Goal: Task Accomplishment & Management: Complete application form

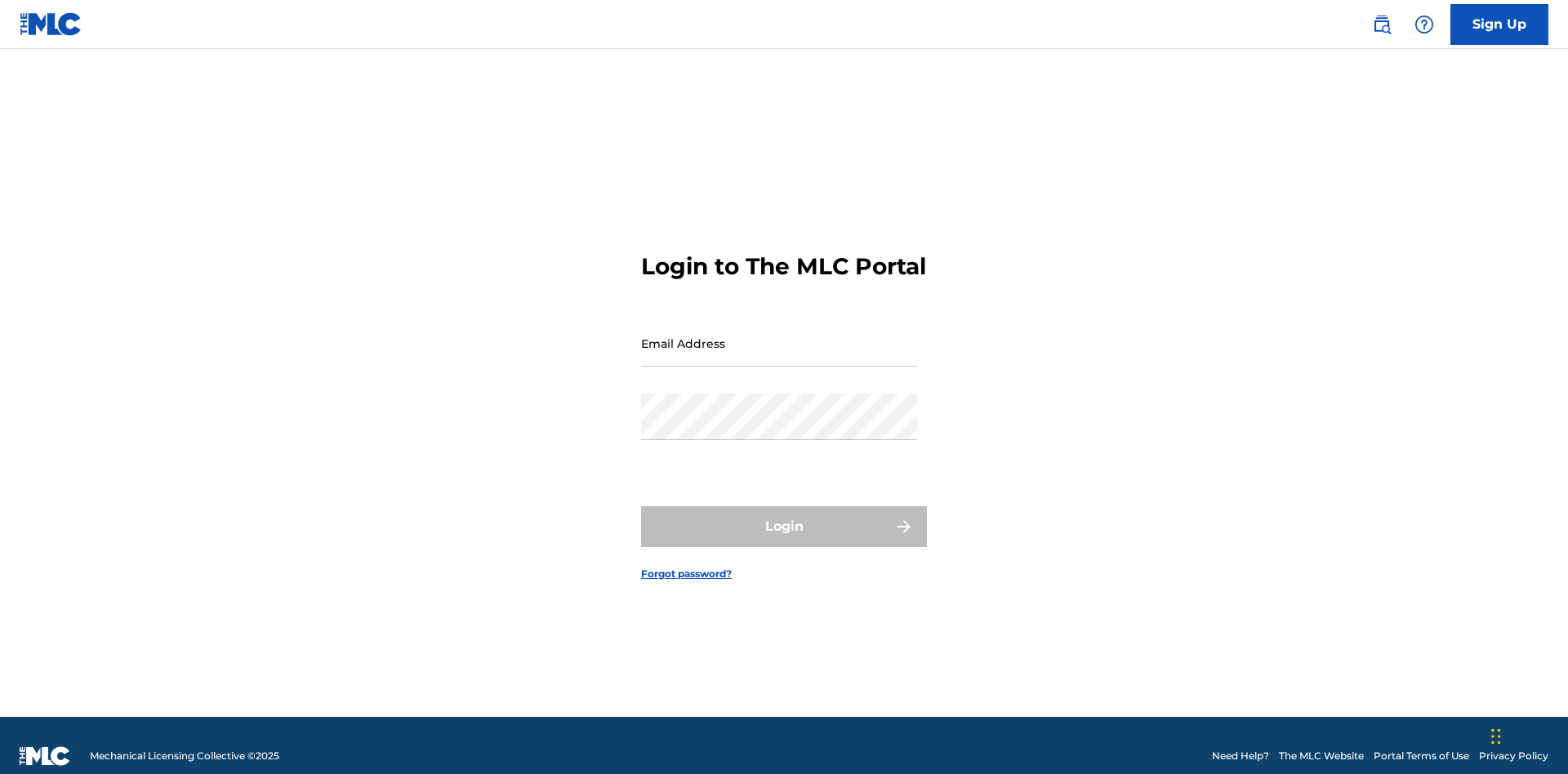
scroll to position [21, 0]
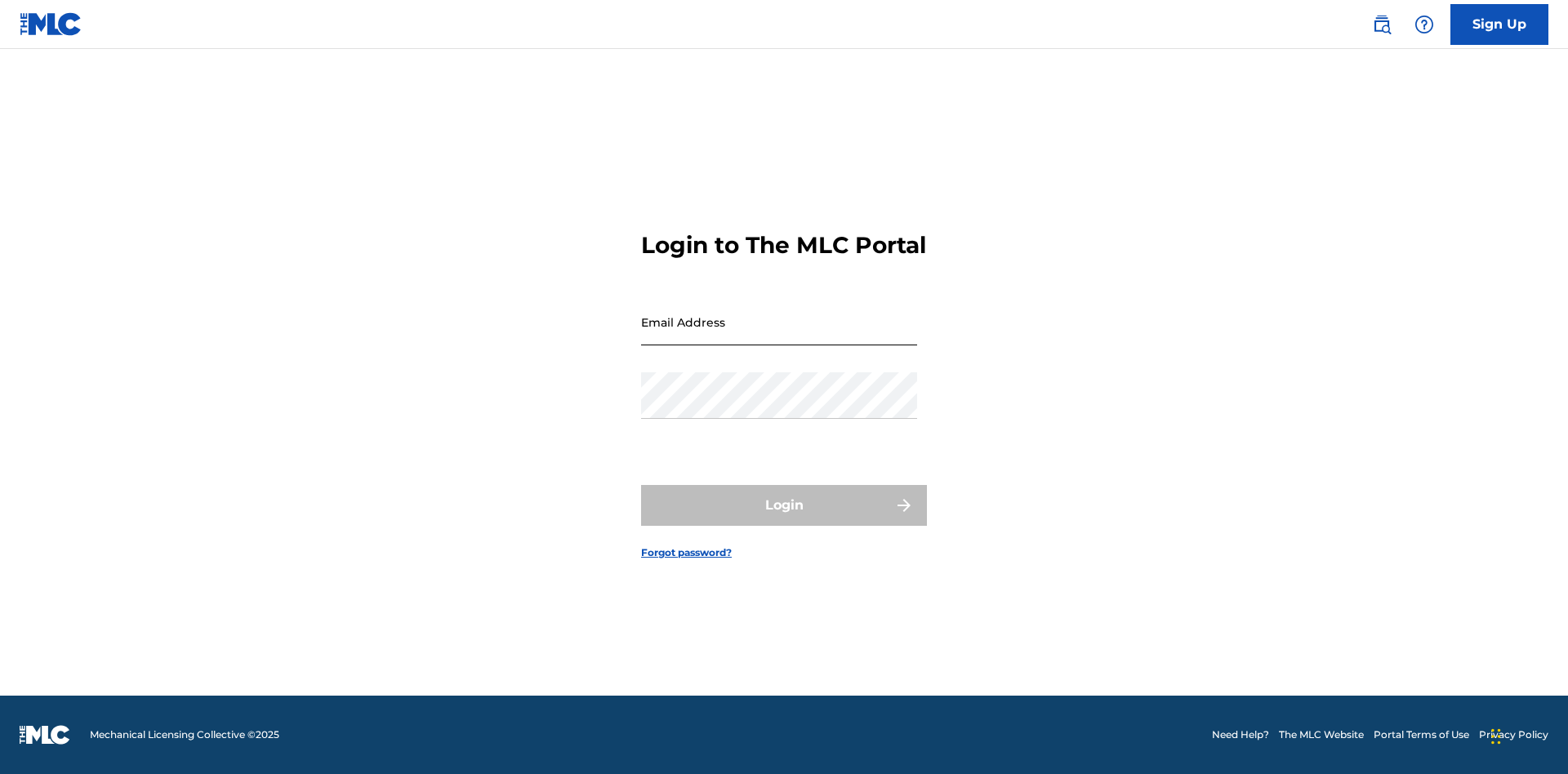
click at [779, 335] on input "Email Address" at bounding box center [779, 322] width 276 height 46
type input "[EMAIL_ADDRESS][DOMAIN_NAME]"
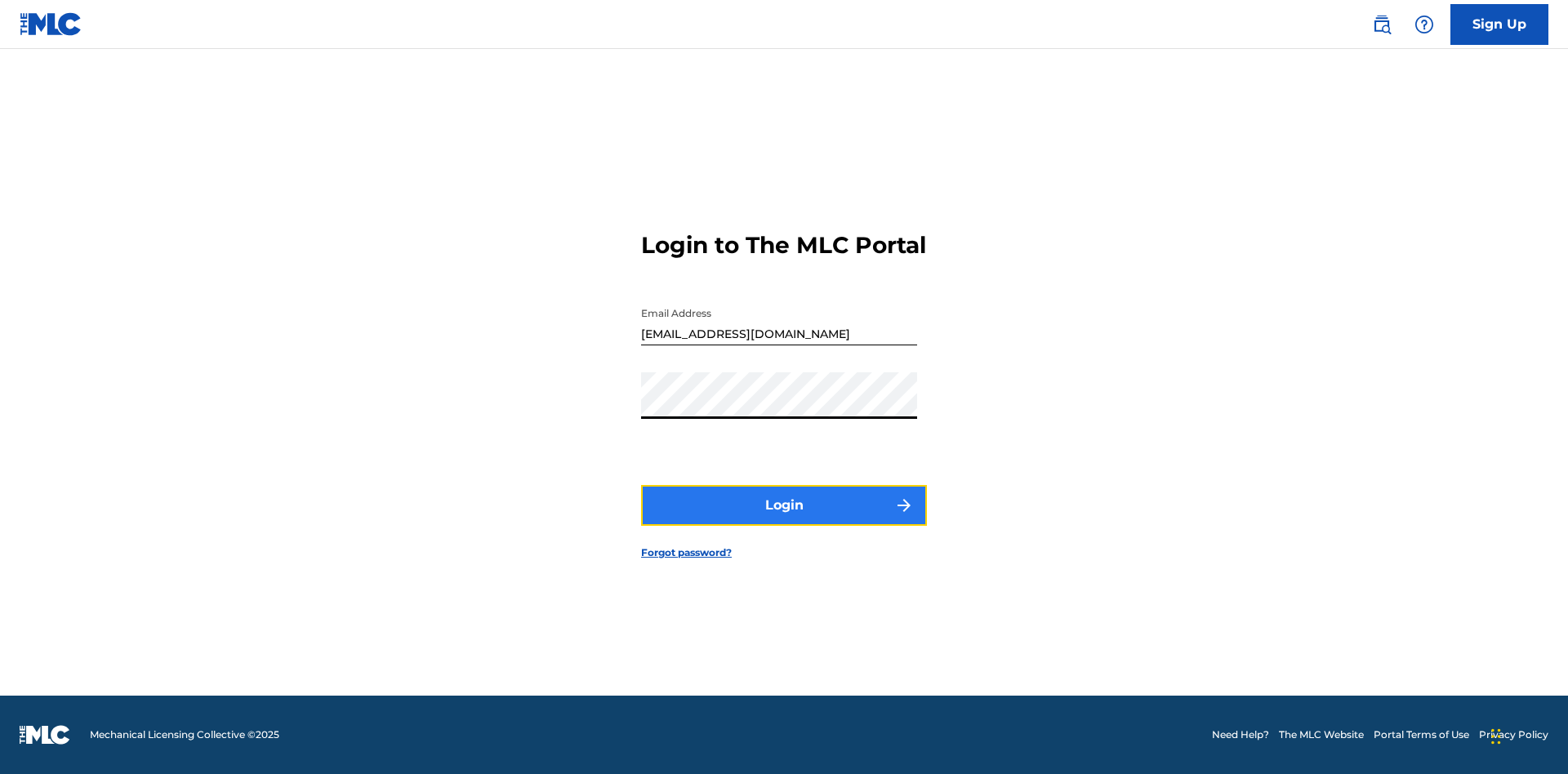
click at [784, 519] on button "Login" at bounding box center [784, 505] width 286 height 41
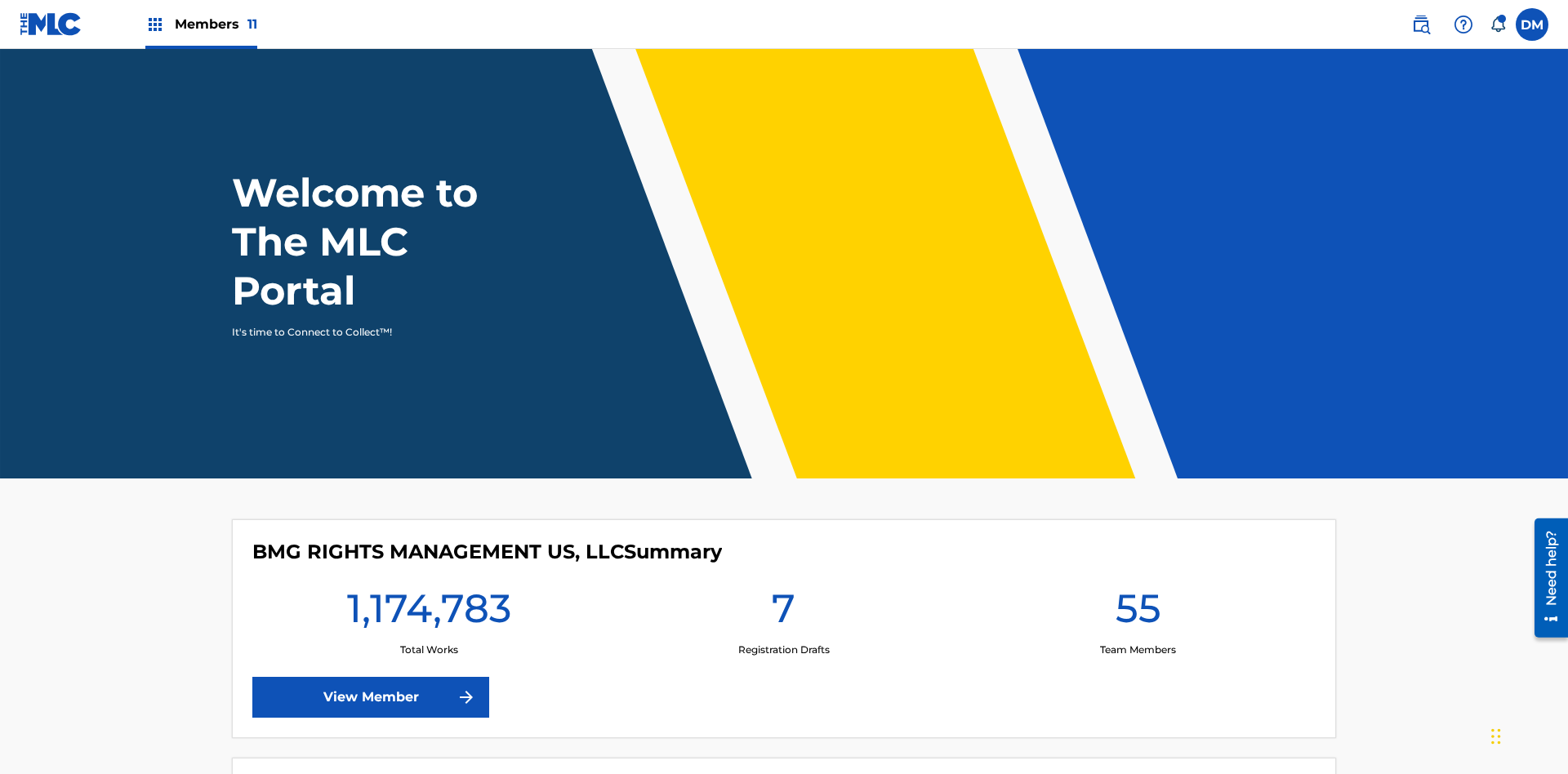
click at [201, 23] on span "Members 11" at bounding box center [216, 24] width 83 height 19
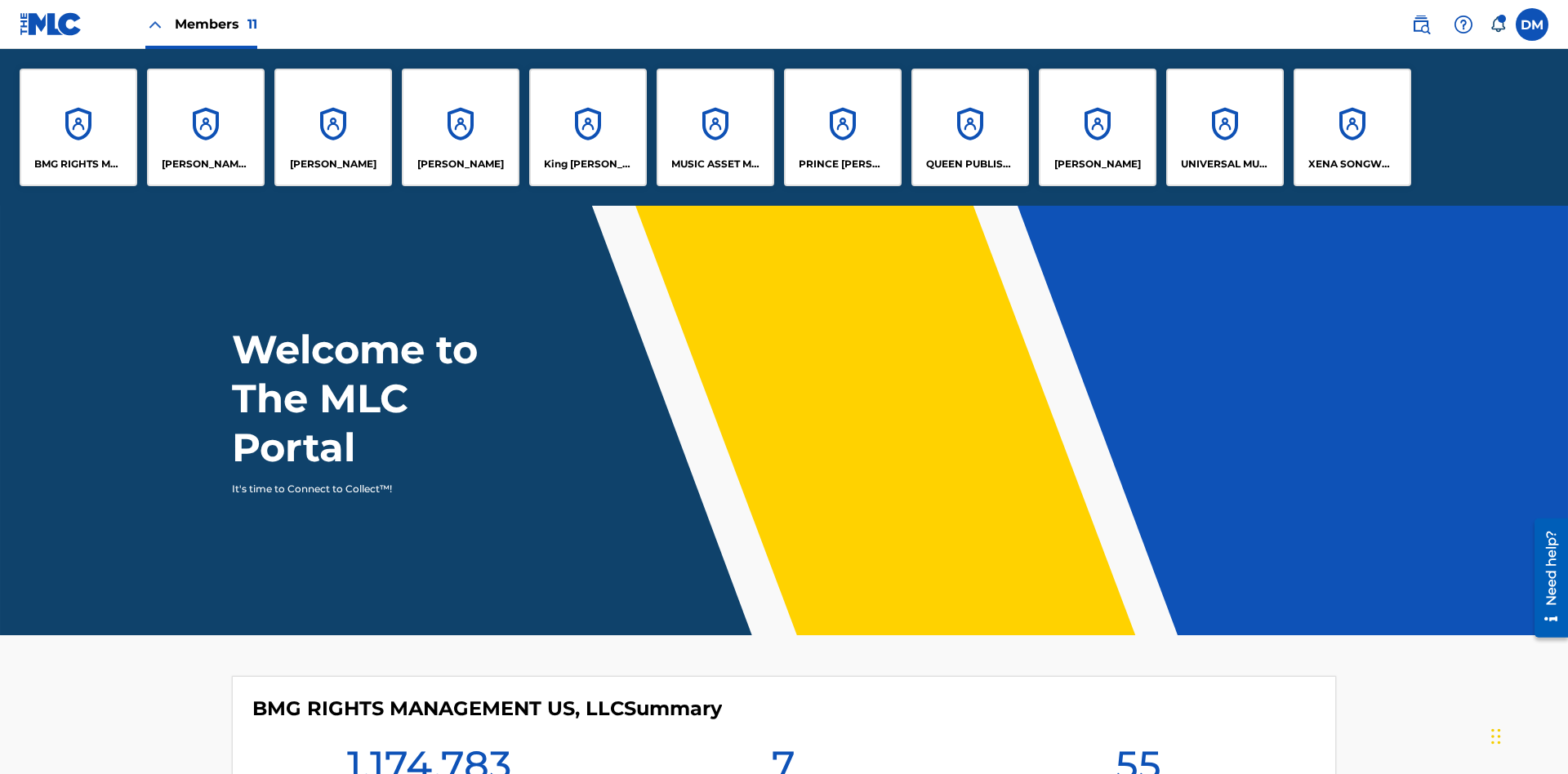
scroll to position [59, 0]
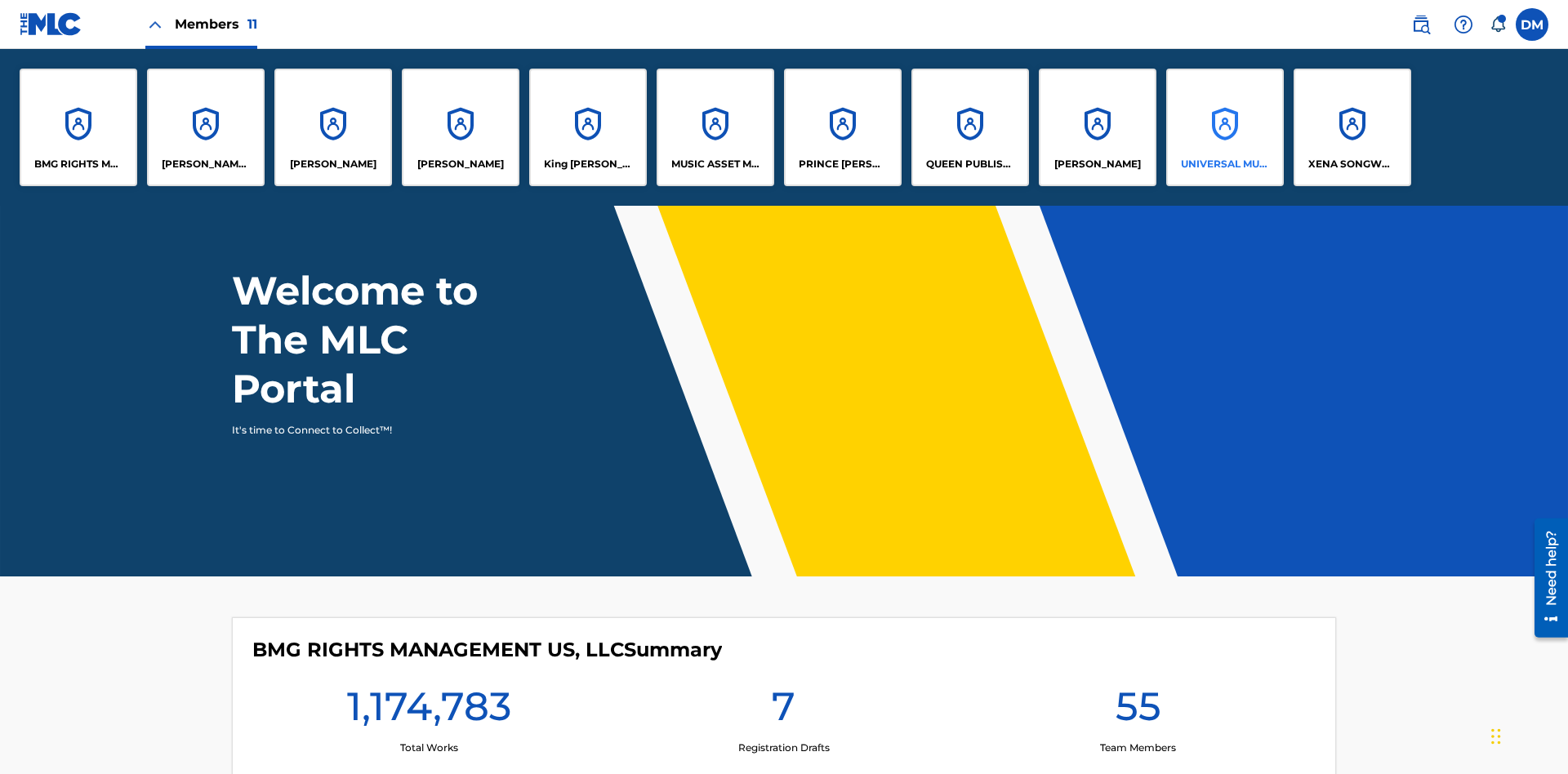
click at [1224, 164] on p "UNIVERSAL MUSIC PUB GROUP" at bounding box center [1225, 164] width 89 height 15
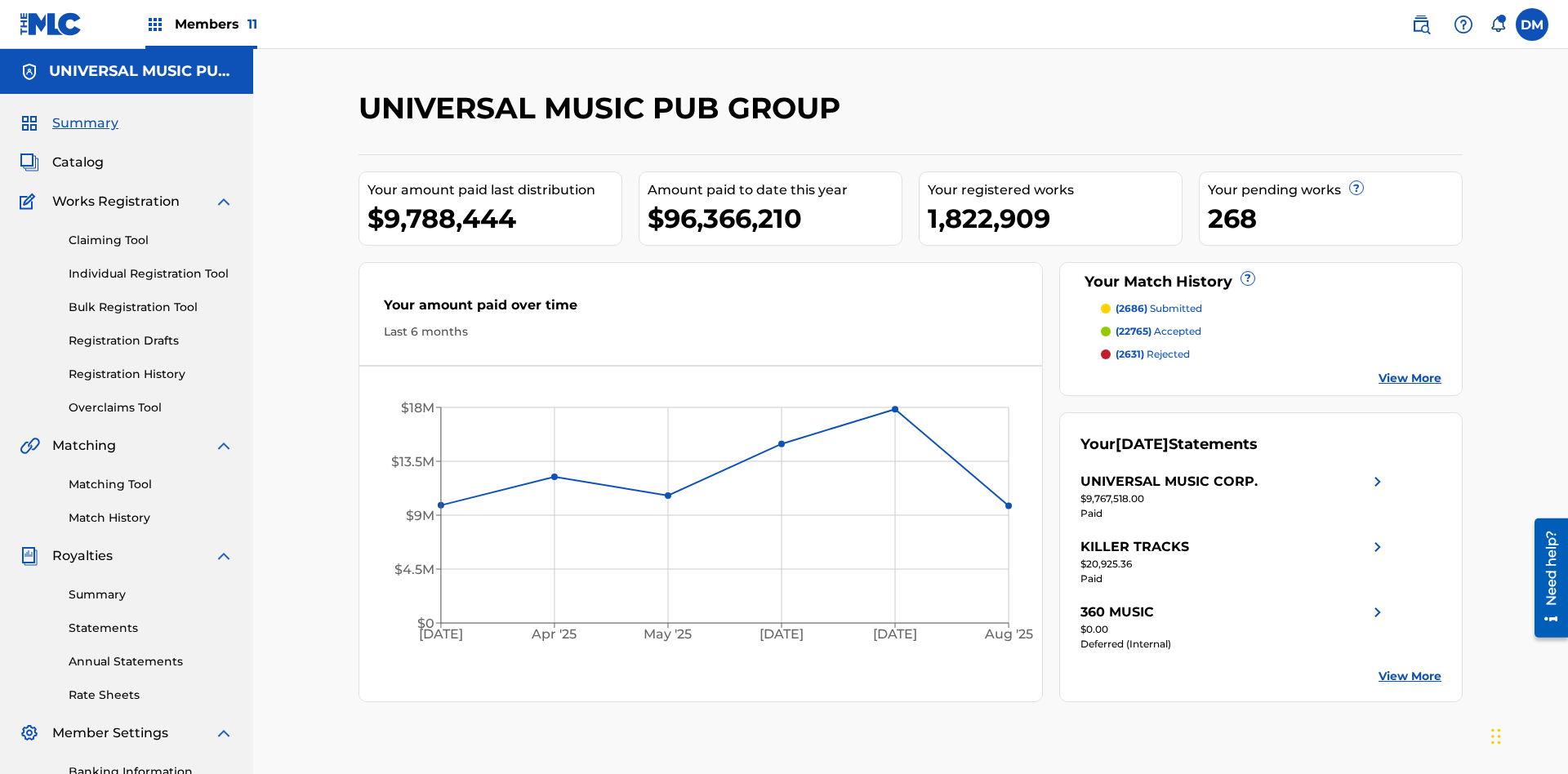
scroll to position [167, 0]
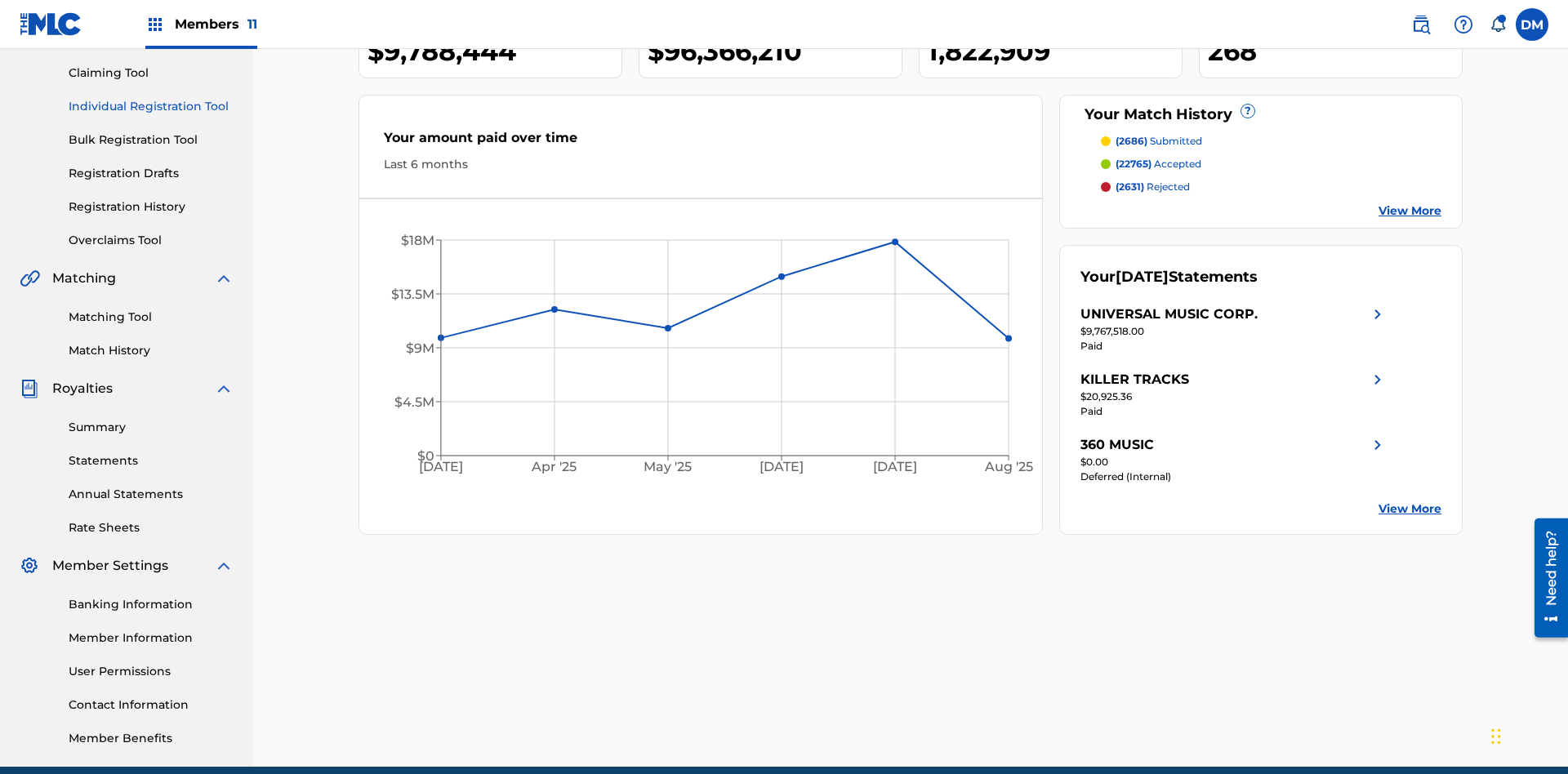
click at [152, 106] on link "Individual Registration Tool" at bounding box center [151, 106] width 165 height 17
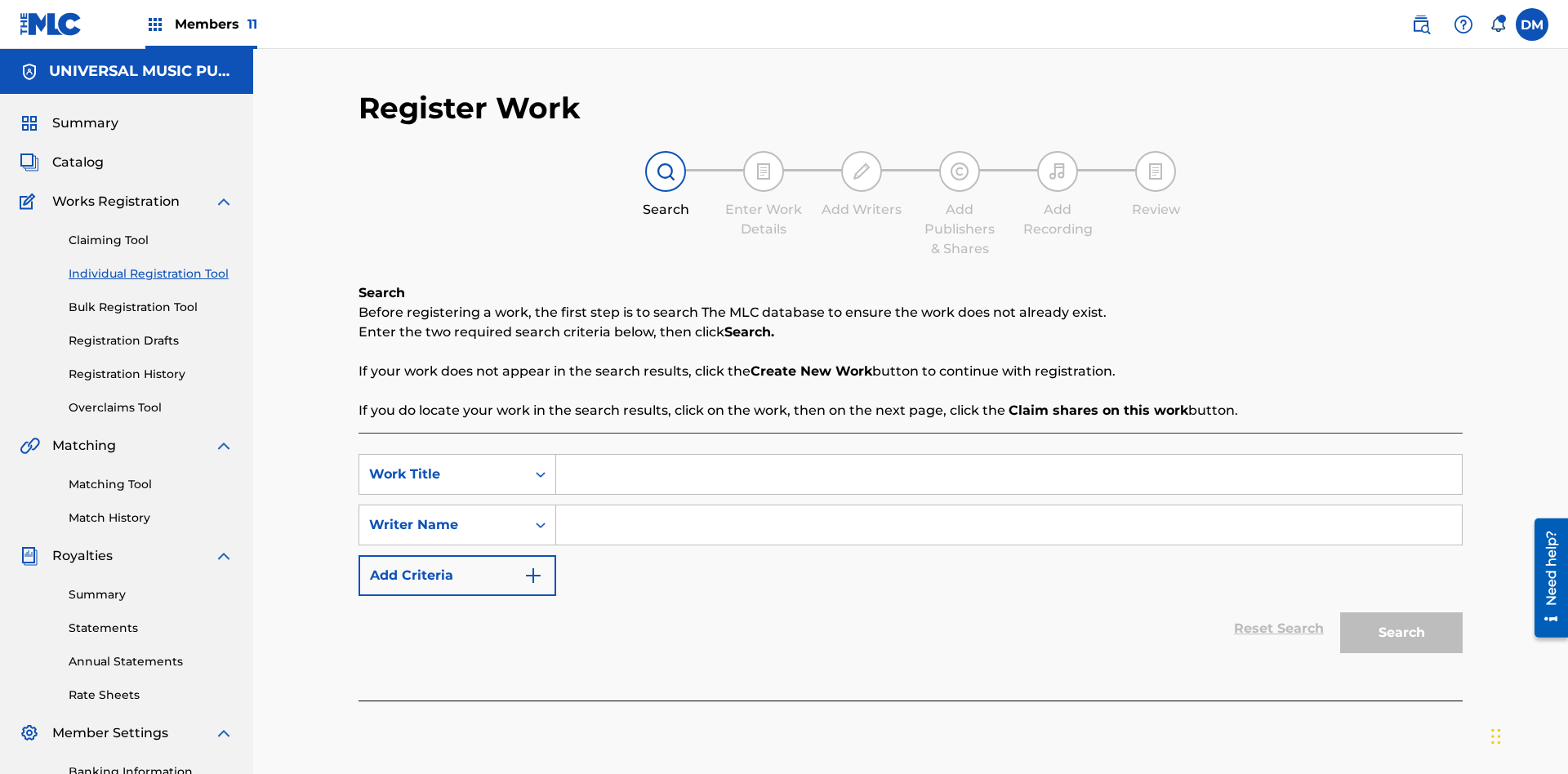
scroll to position [239, 0]
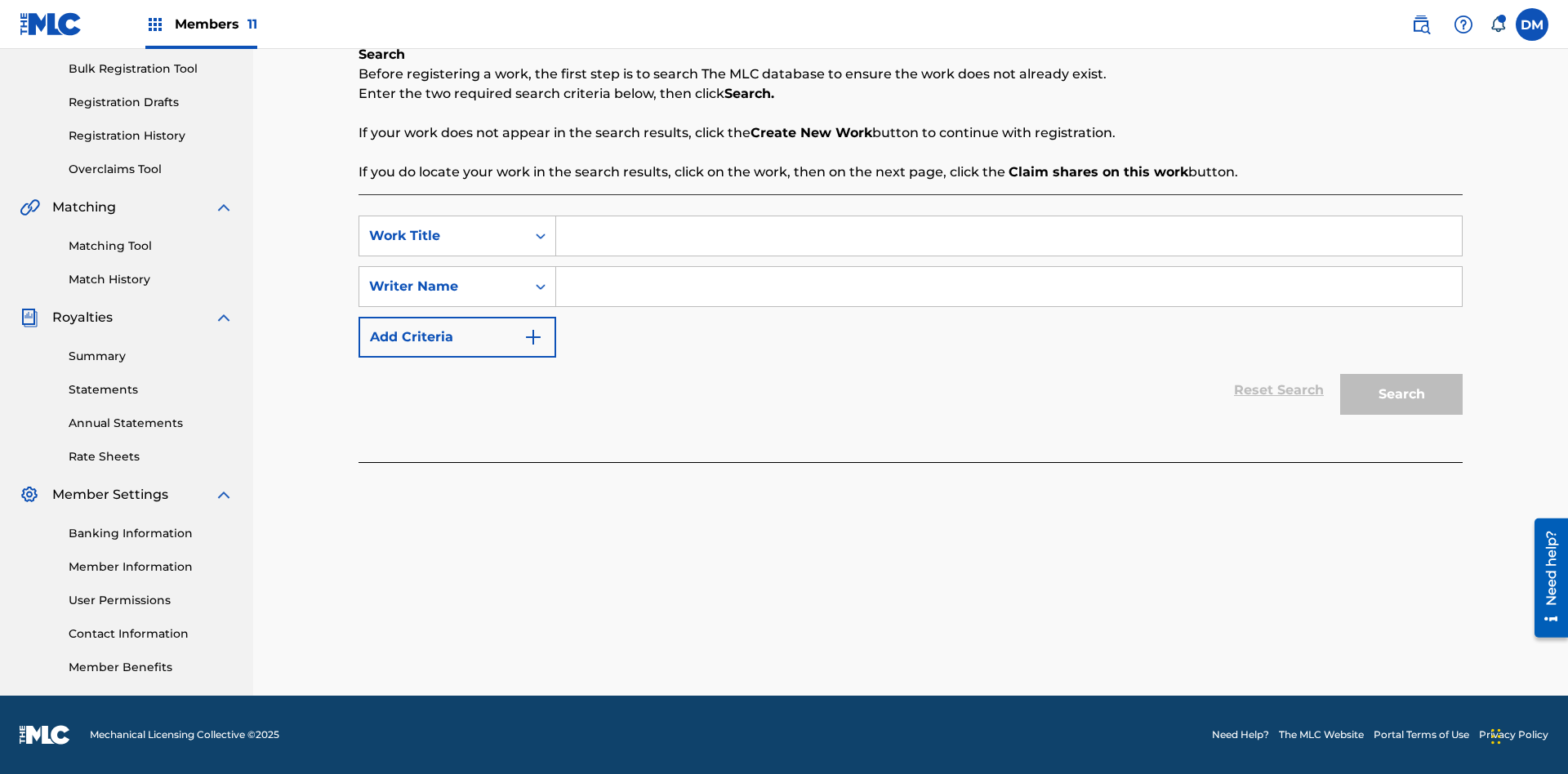
click at [1008, 236] on input "Search Form" at bounding box center [1008, 236] width 905 height 39
type input "Save At Publishers-Add Publishers Page Prior To Adding Publishers & Administrat…"
click at [1008, 286] on input "Search Form" at bounding box center [1008, 286] width 905 height 39
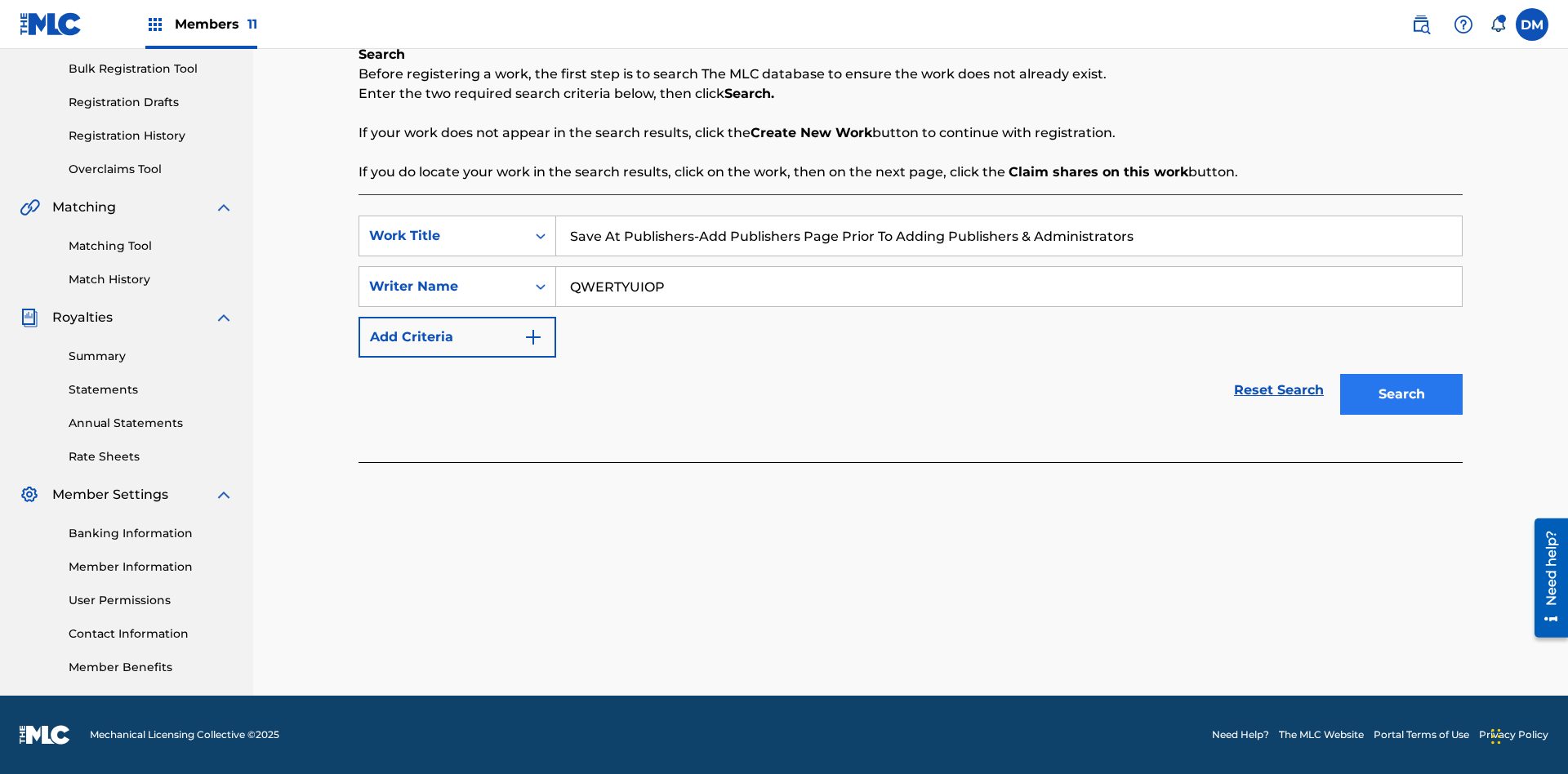
type input "QWERTYUIOP"
click at [1402, 394] on button "Search" at bounding box center [1402, 394] width 123 height 41
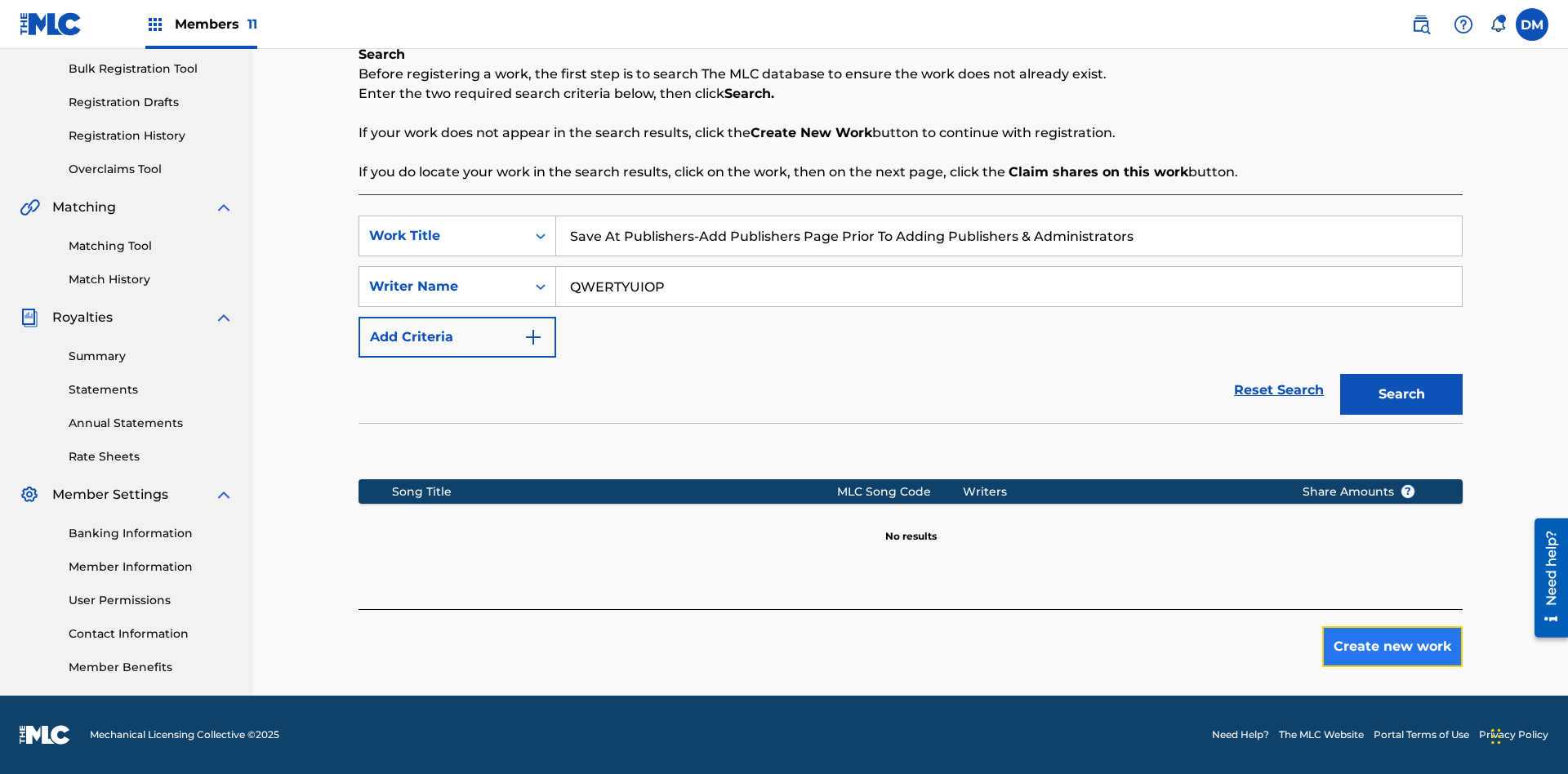
click at [1392, 647] on button "Create new work" at bounding box center [1391, 647] width 140 height 41
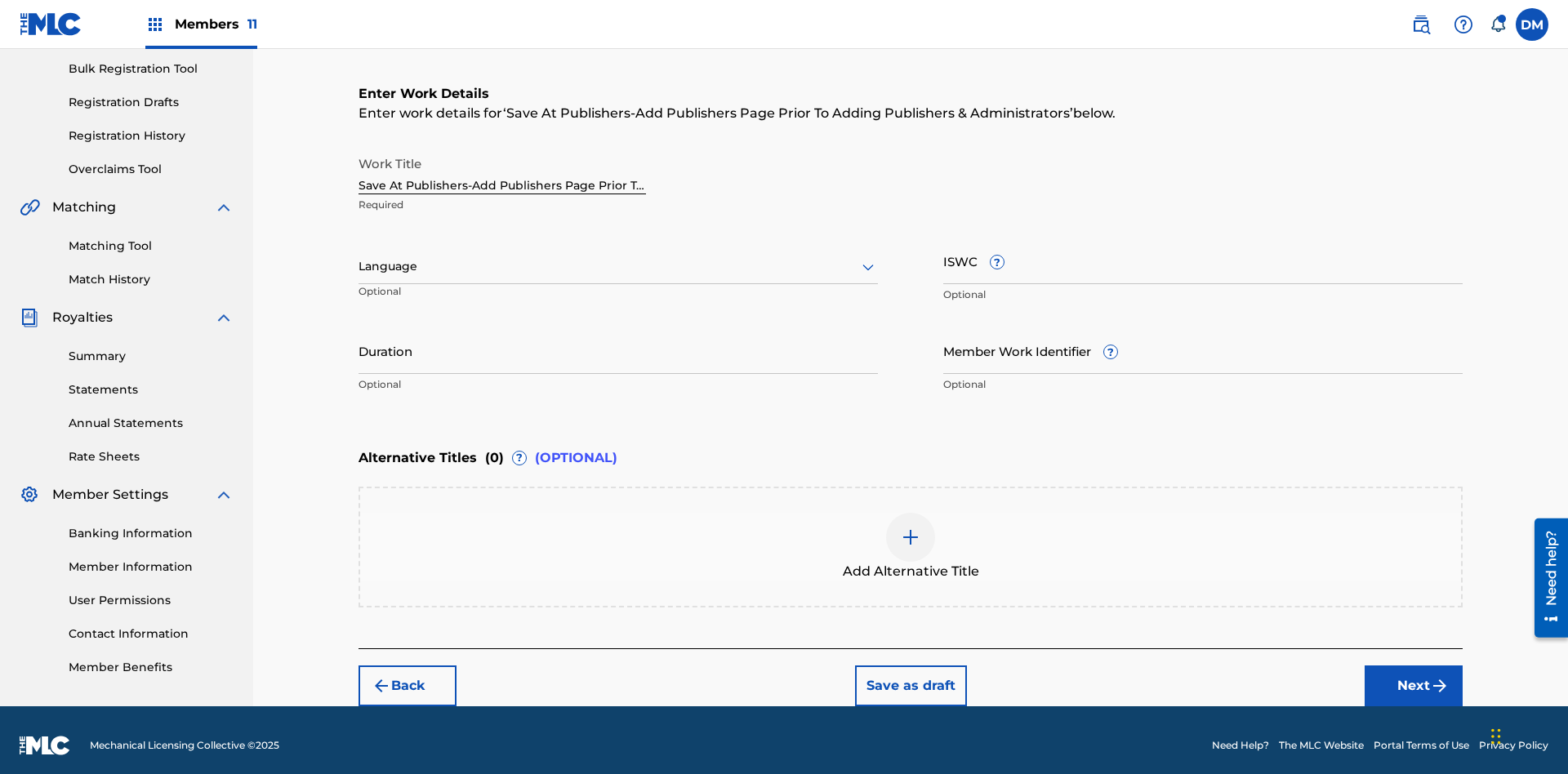
scroll to position [249, 0]
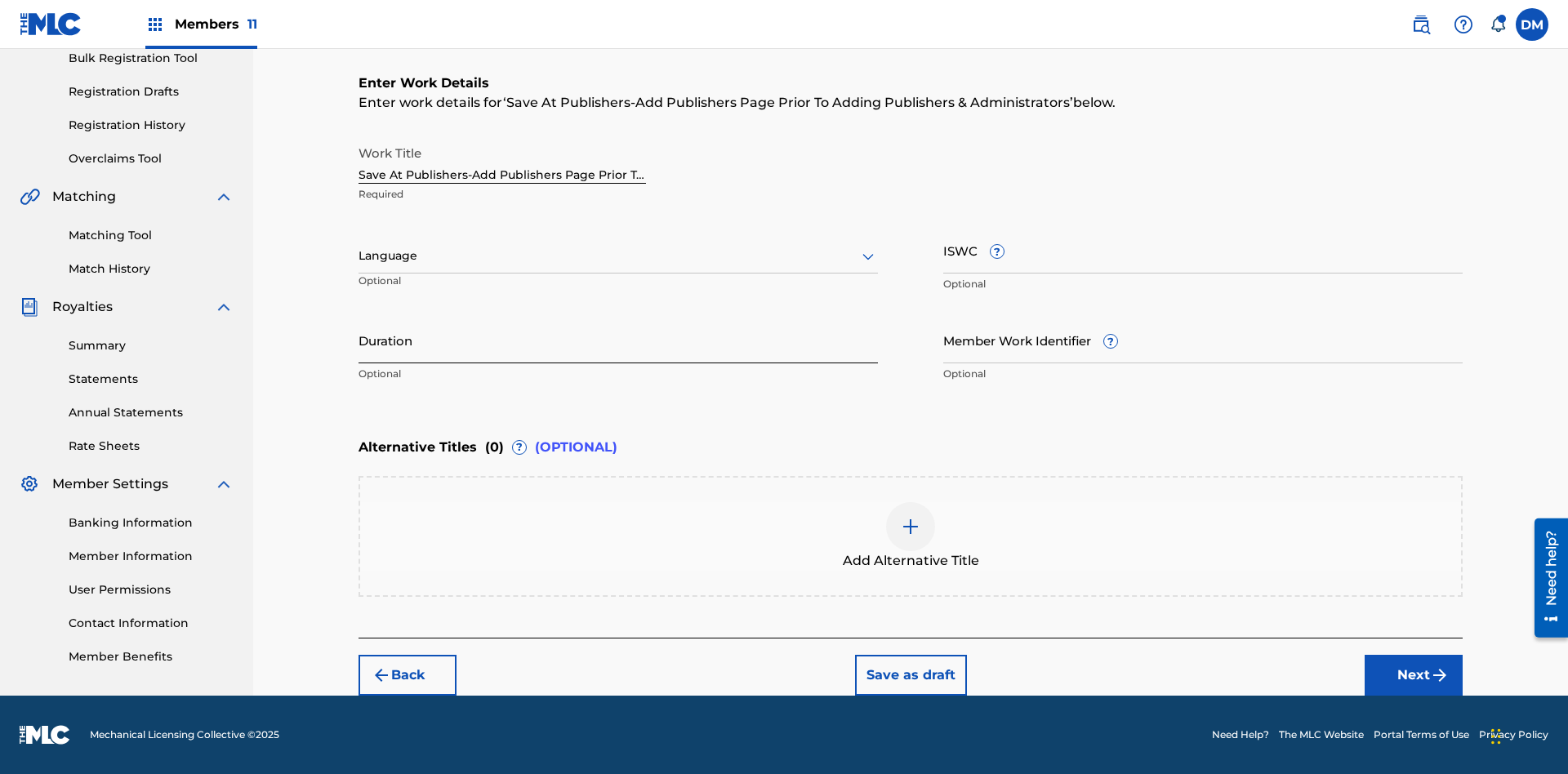
click at [618, 340] on input "Duration" at bounding box center [618, 340] width 520 height 46
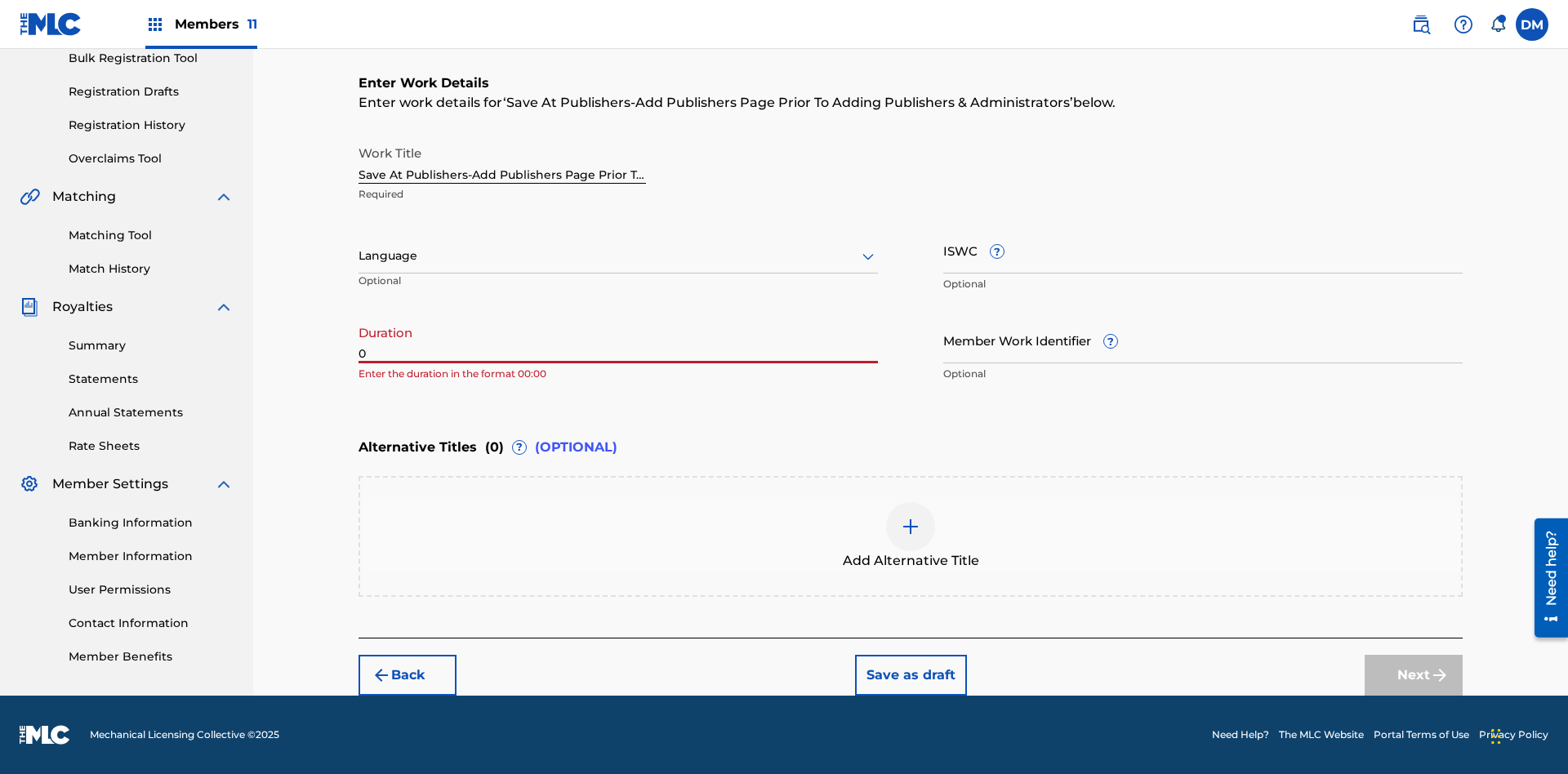
click at [618, 340] on input "0" at bounding box center [618, 340] width 520 height 46
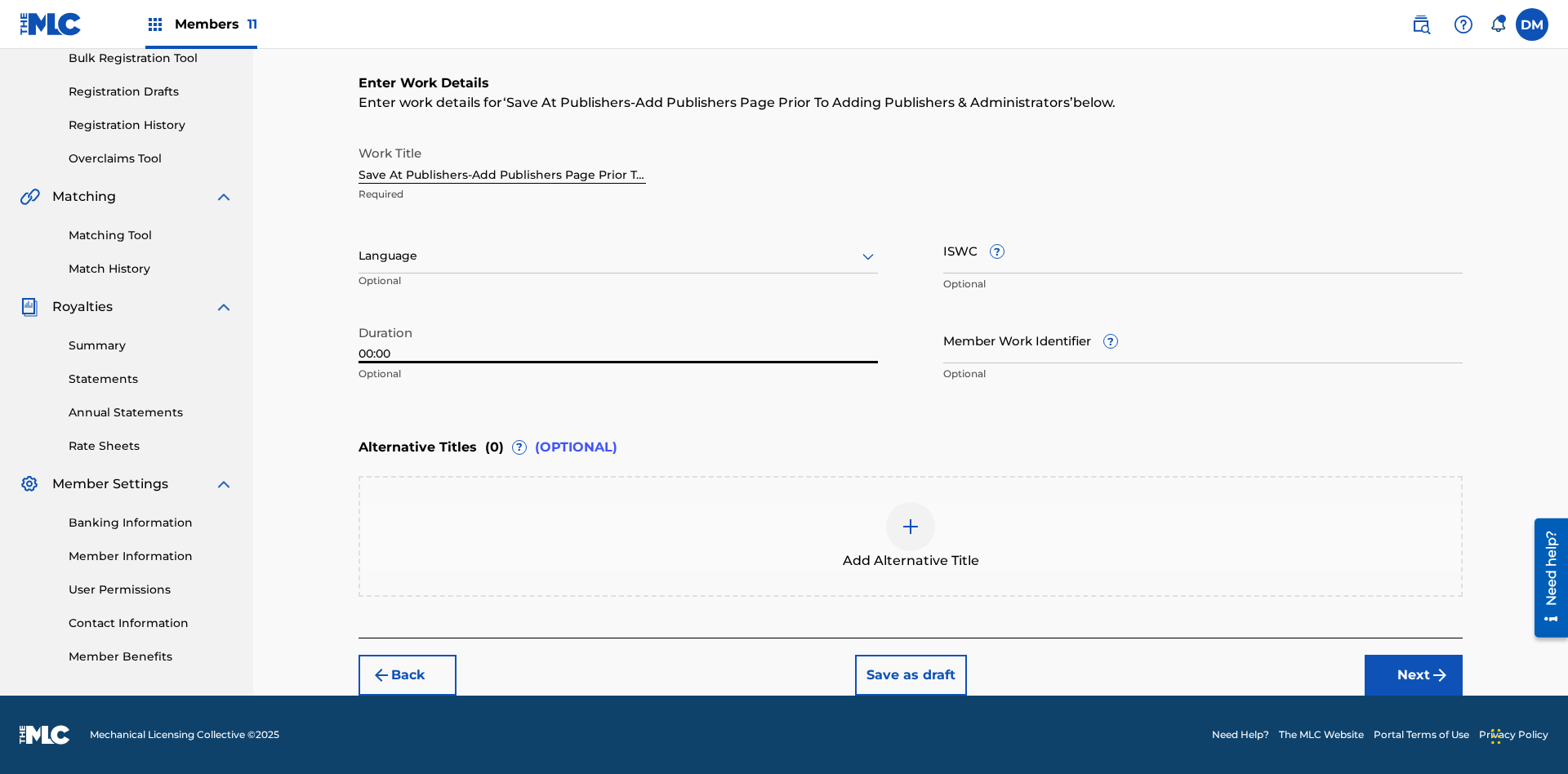
type input "00:00"
click at [868, 256] on icon at bounding box center [867, 256] width 20 height 20
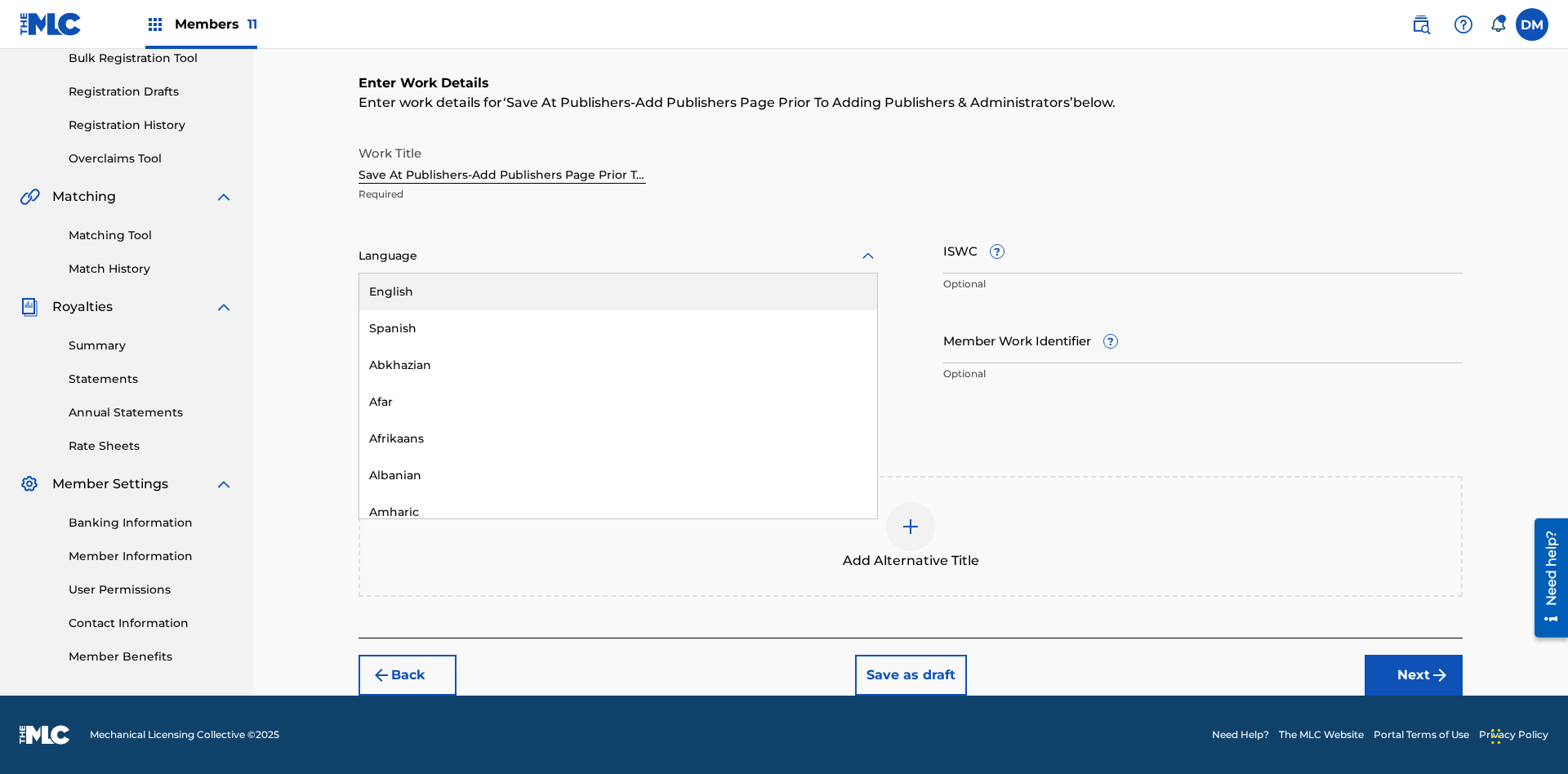
click at [618, 401] on div "Afar" at bounding box center [618, 402] width 518 height 37
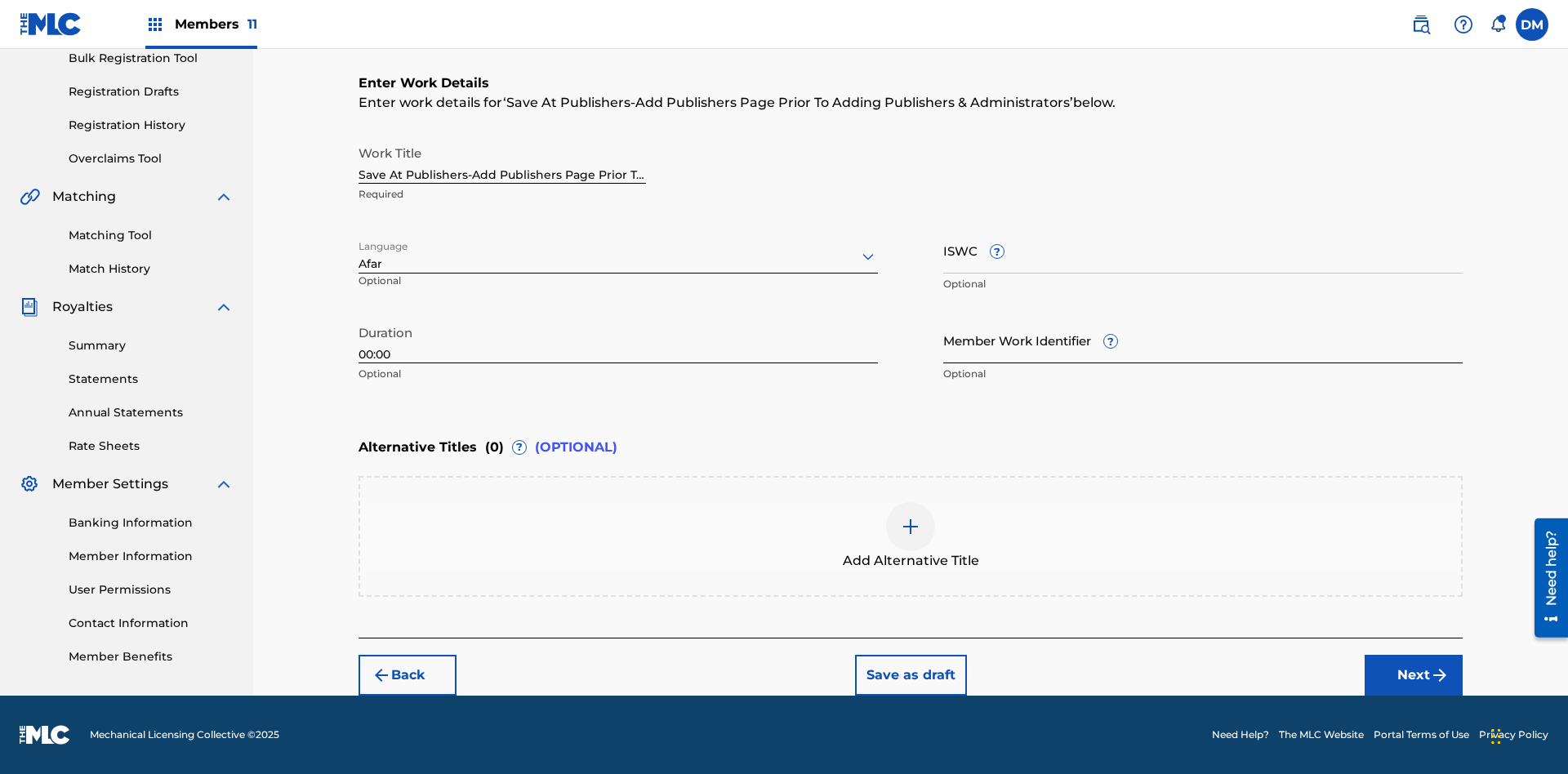
click at [1203, 340] on input "Member Work Identifier ?" at bounding box center [1203, 340] width 520 height 46
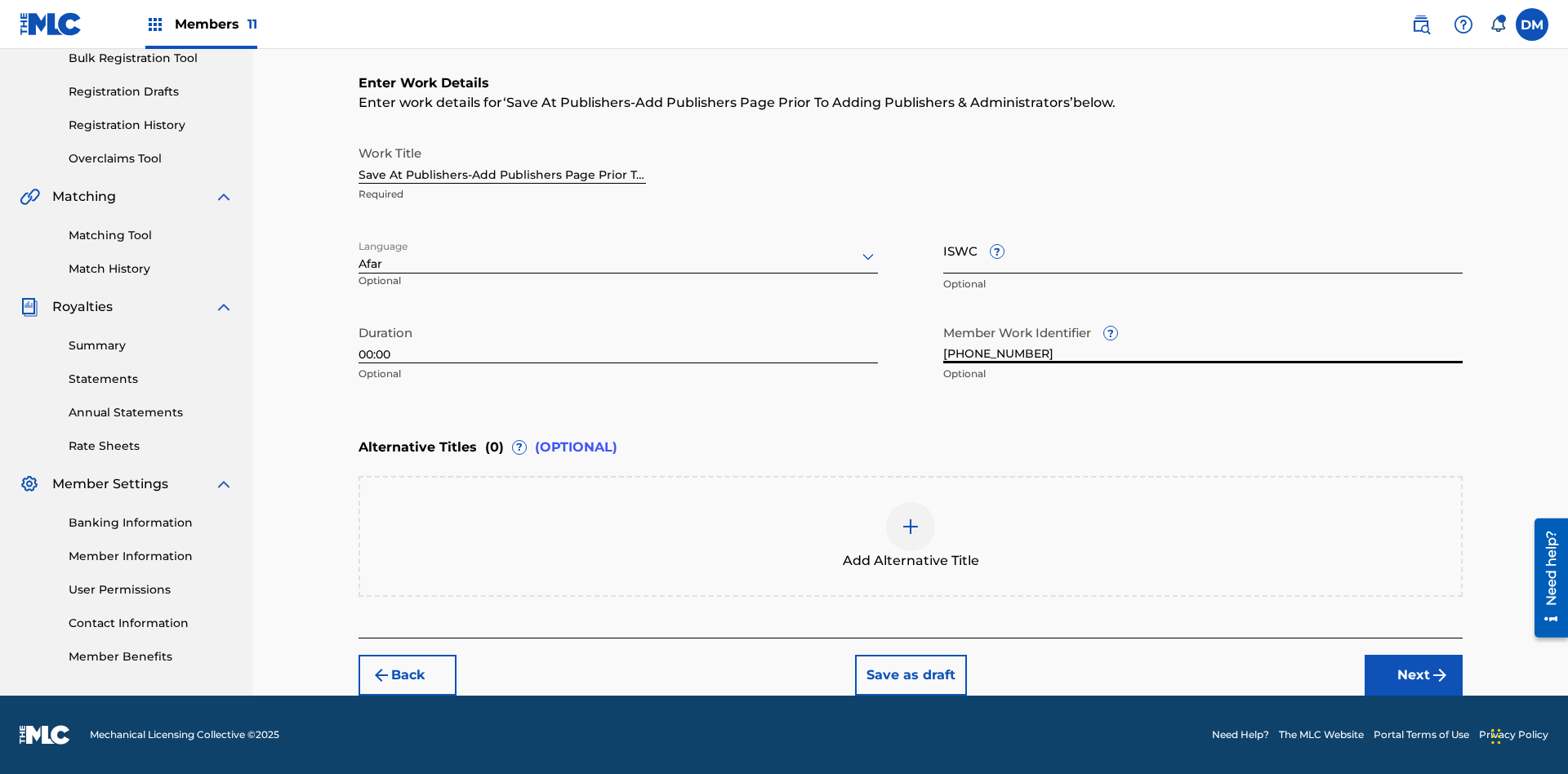
type input "[PHONE_NUMBER]"
click at [1203, 250] on input "ISWC ?" at bounding box center [1203, 250] width 520 height 46
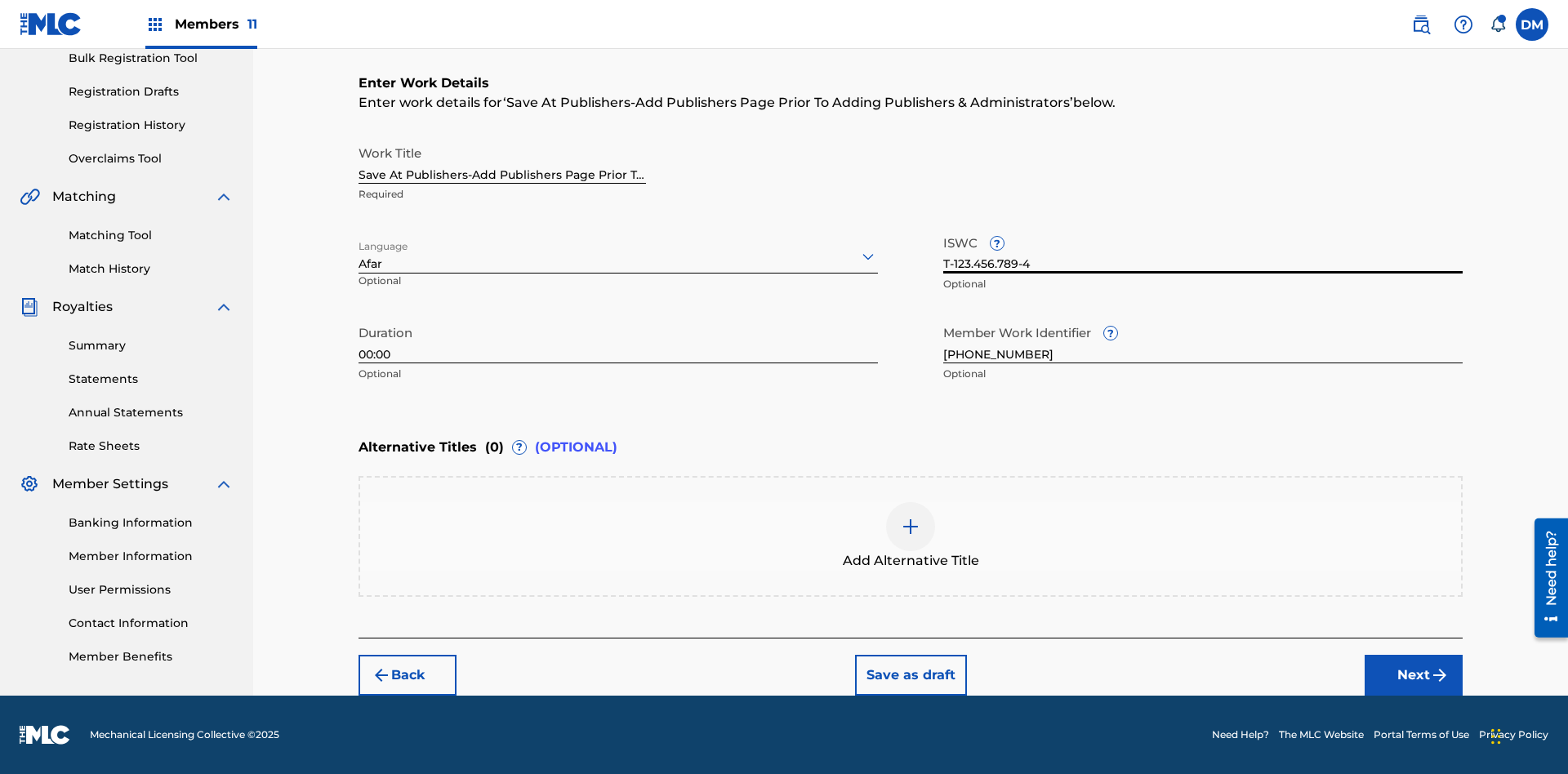
scroll to position [0, 0]
type input "T-123.456.789-4"
click at [911, 535] on img at bounding box center [910, 526] width 20 height 20
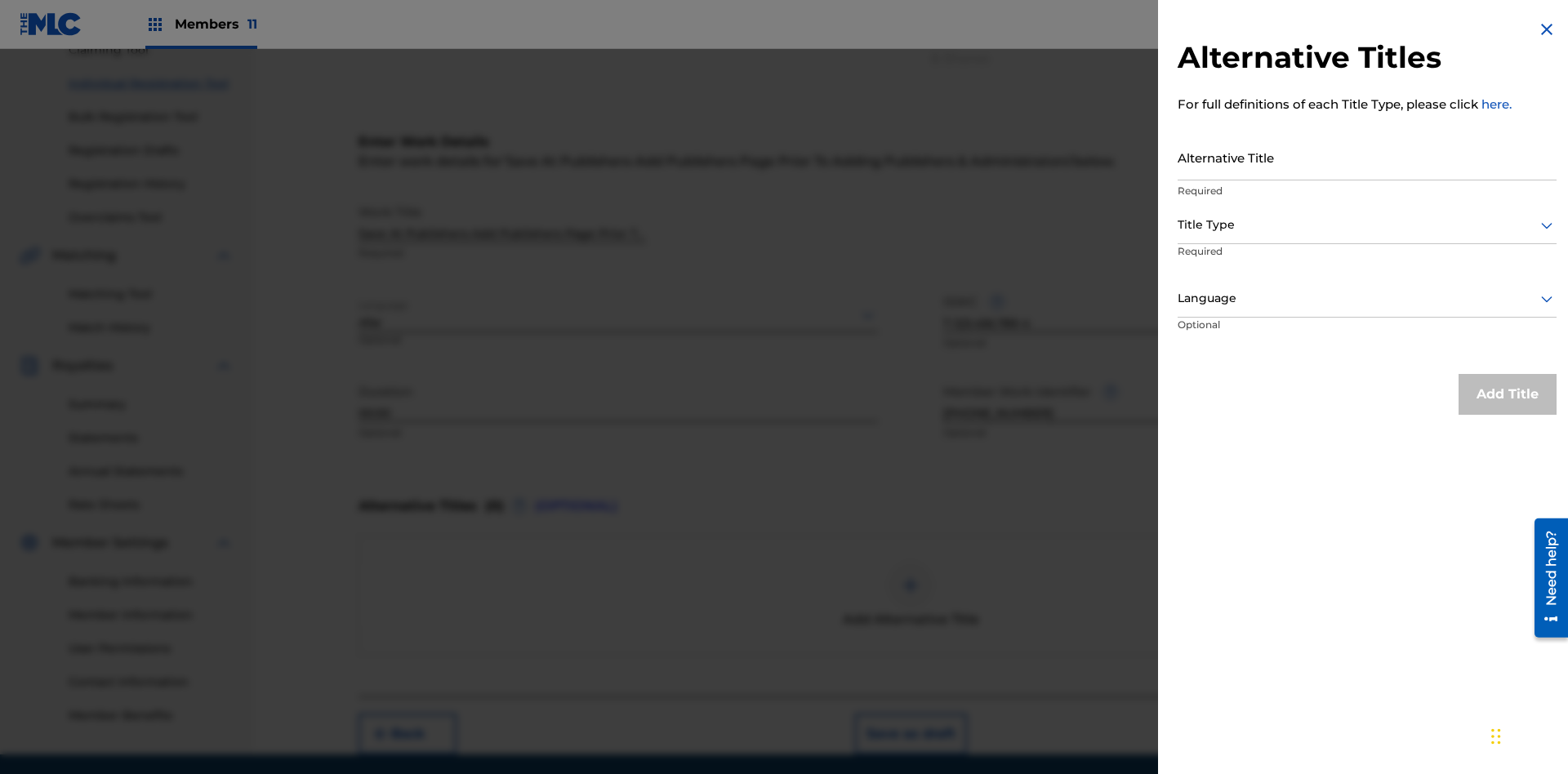
scroll to position [226, 0]
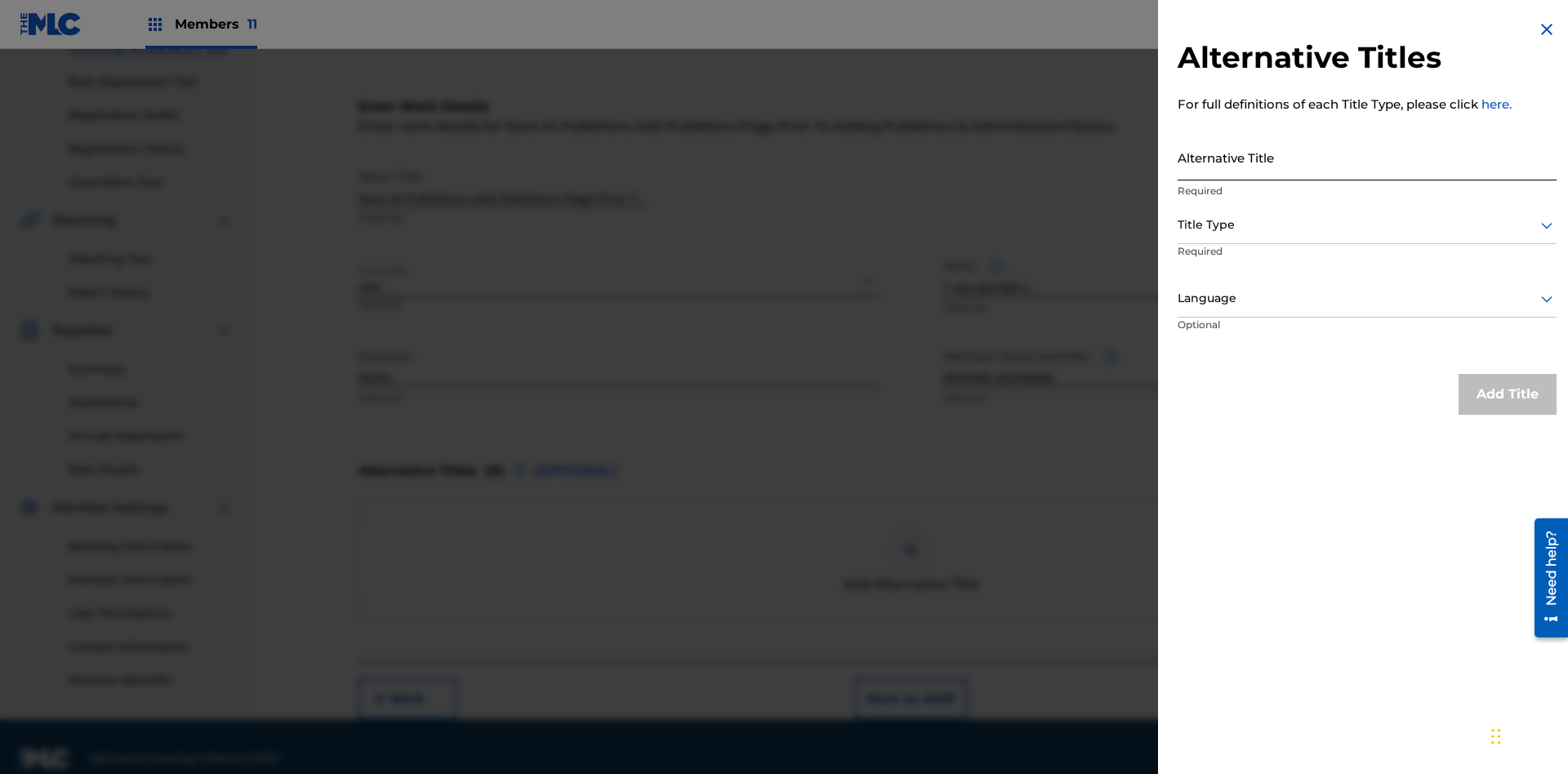
click at [1367, 157] on input "Alternative Title" at bounding box center [1367, 157] width 379 height 46
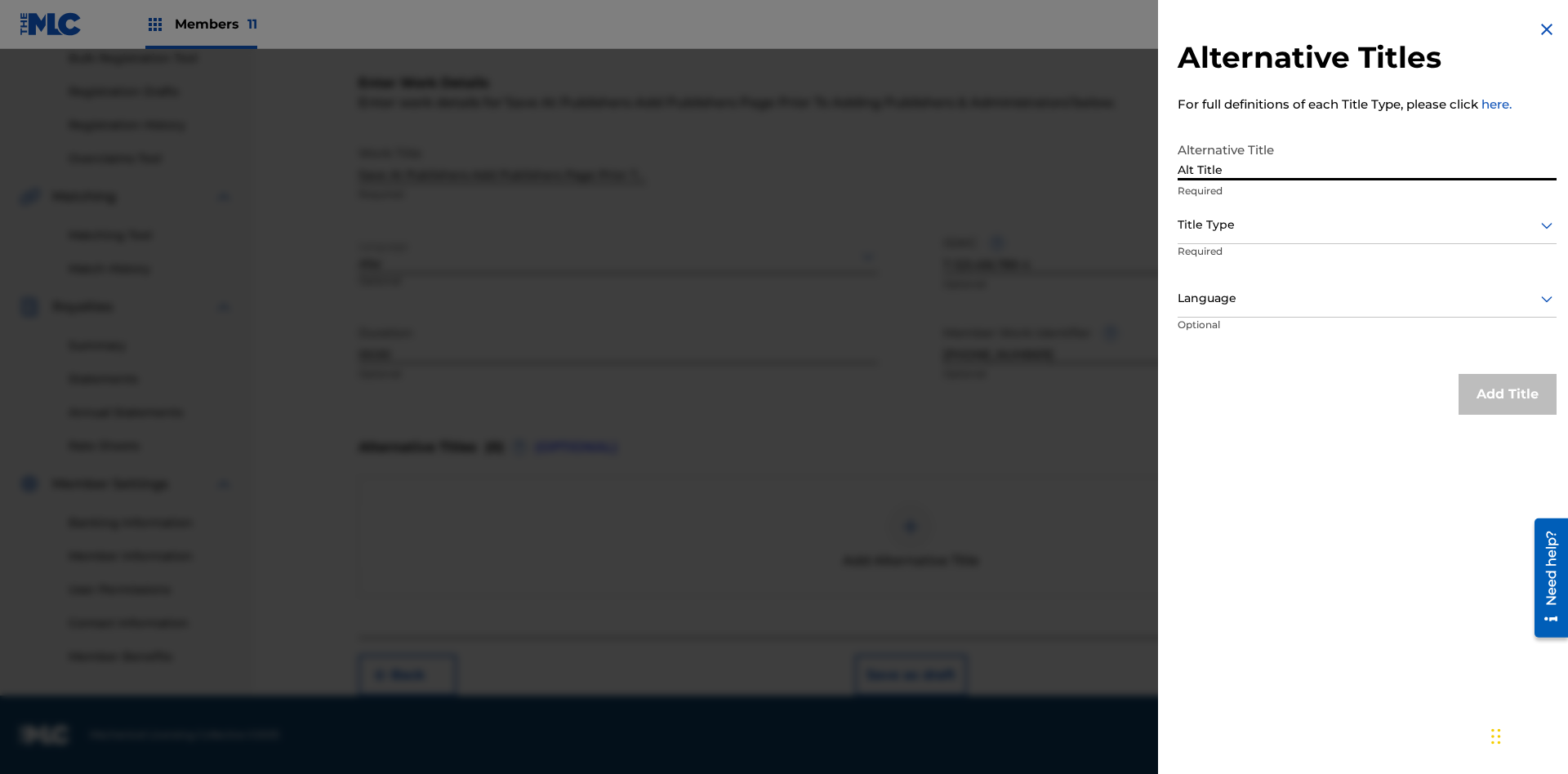
type input "Alt Title"
click at [1367, 225] on div at bounding box center [1367, 225] width 379 height 20
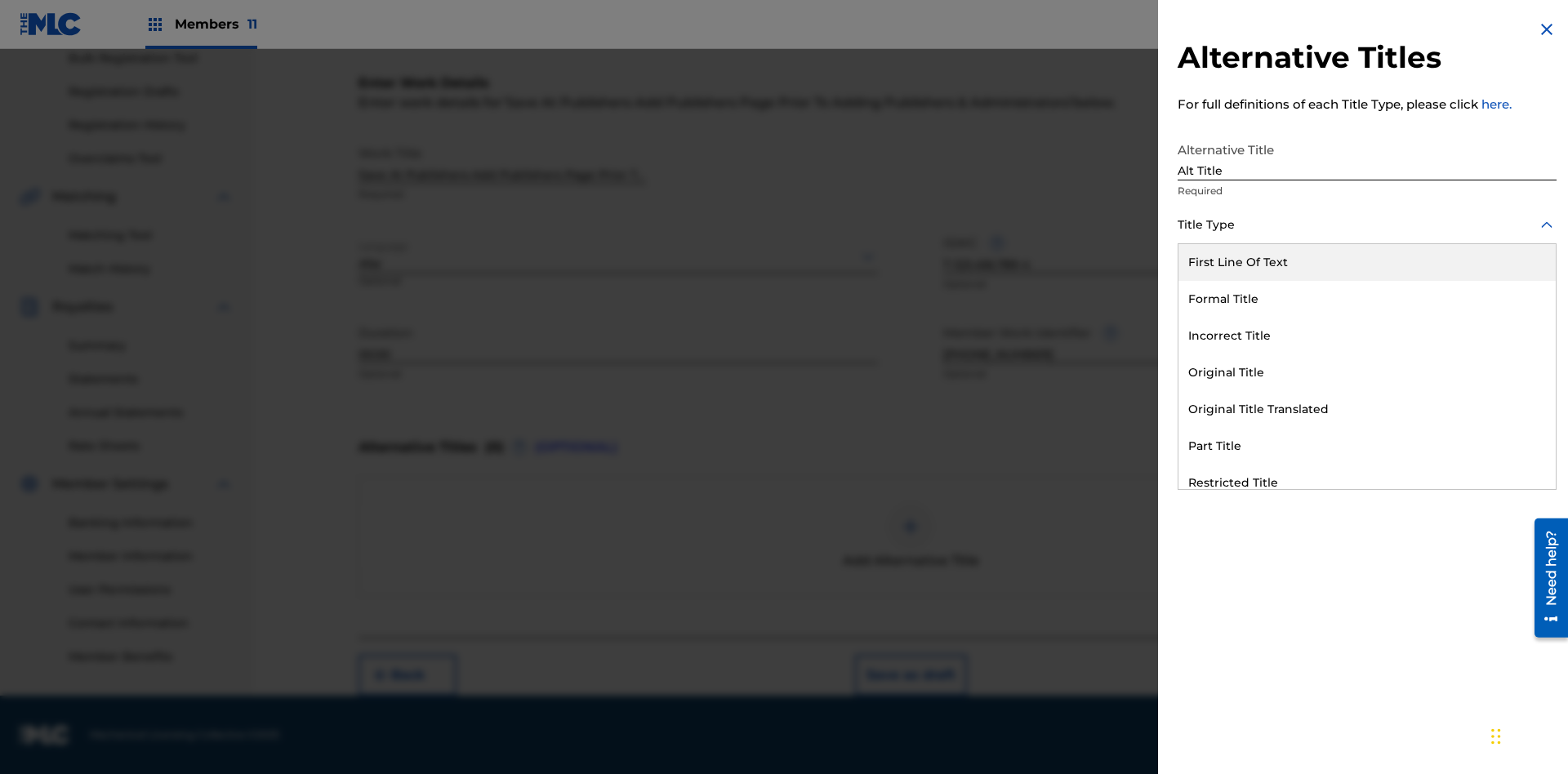
click at [1367, 373] on div "Original Title" at bounding box center [1367, 373] width 377 height 37
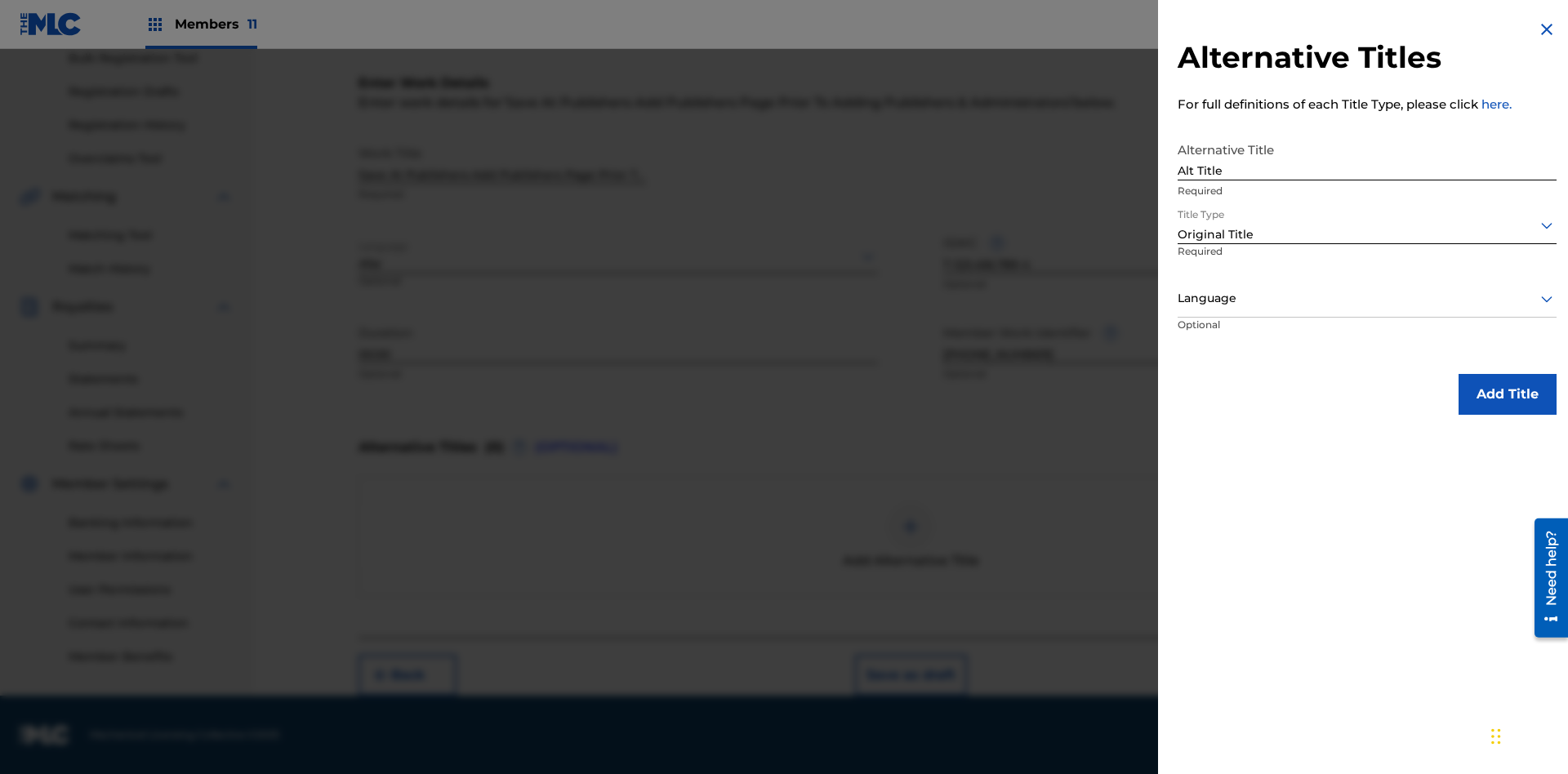
click at [1367, 298] on div at bounding box center [1367, 298] width 379 height 20
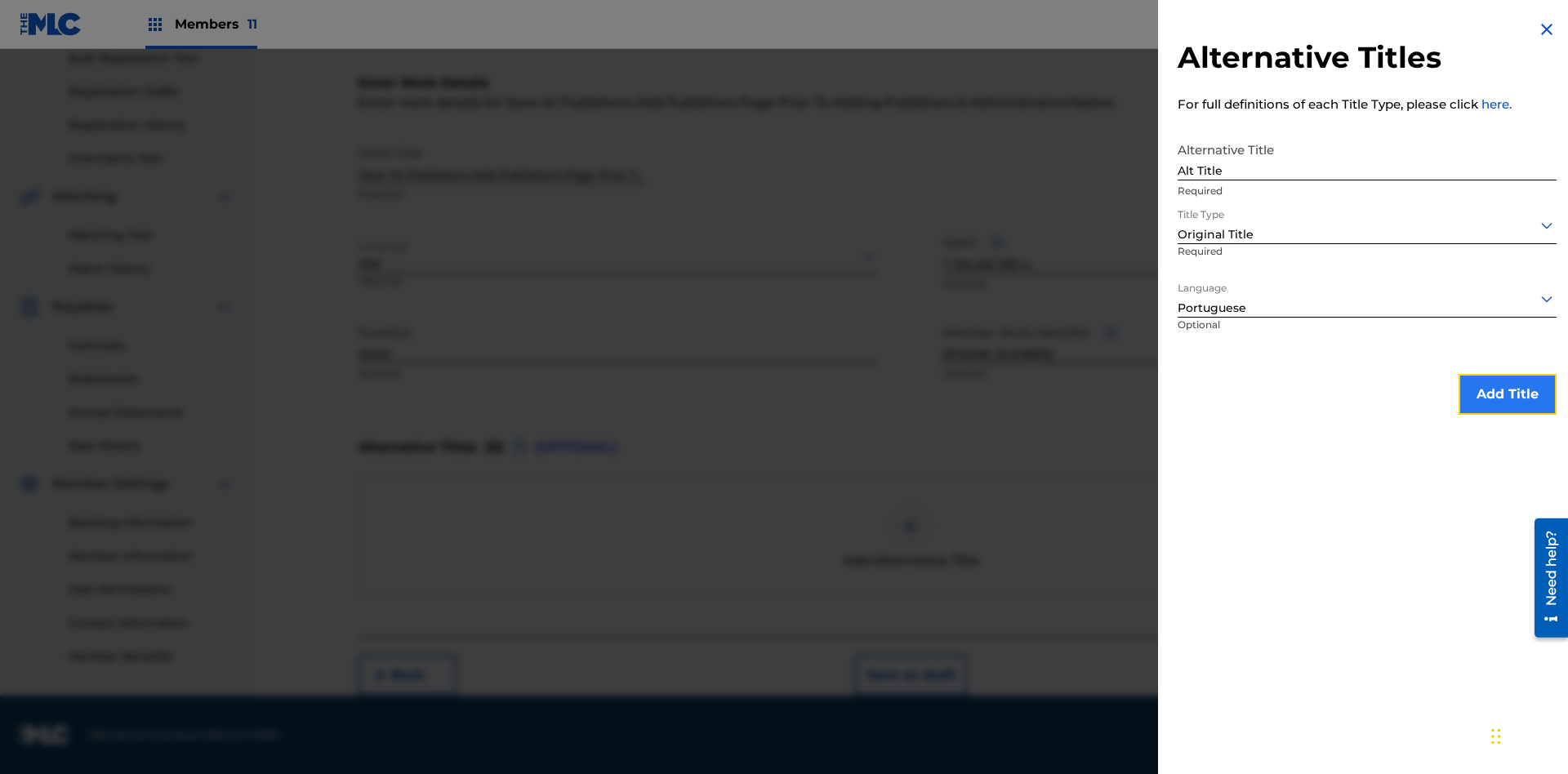
click at [1508, 393] on button "Add Title" at bounding box center [1507, 394] width 98 height 41
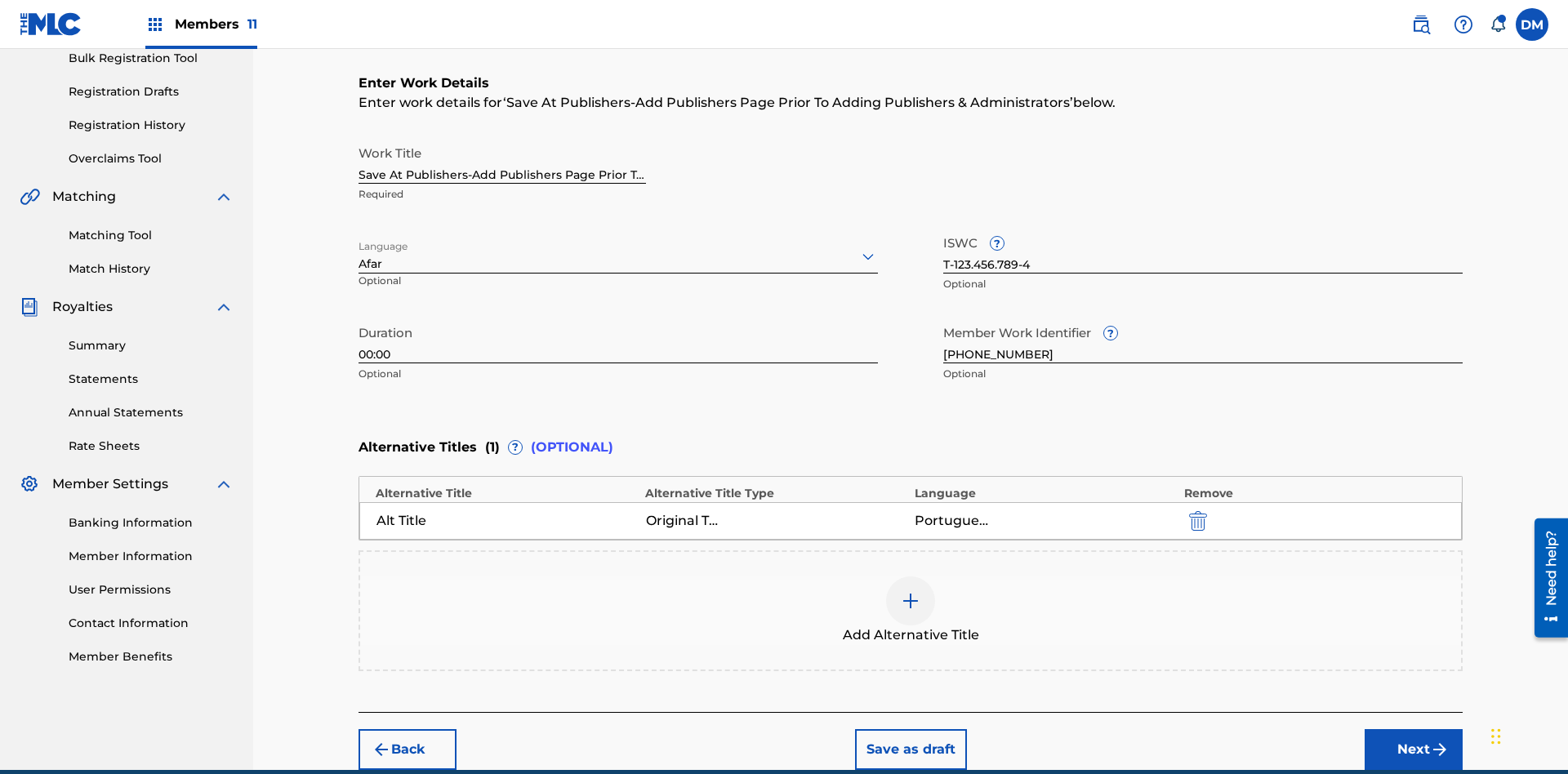
scroll to position [323, 0]
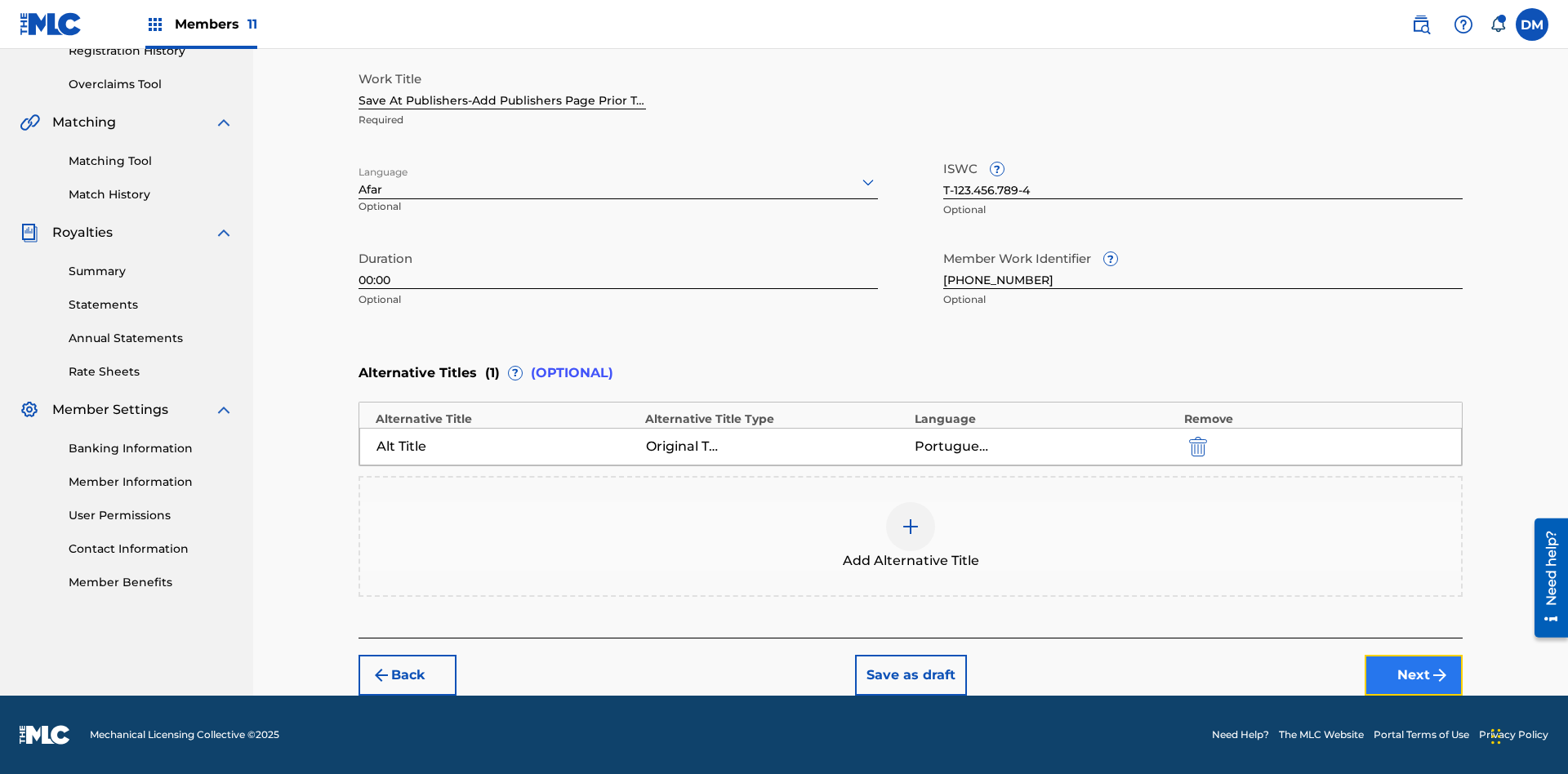
click at [1414, 676] on button "Next" at bounding box center [1413, 676] width 98 height 41
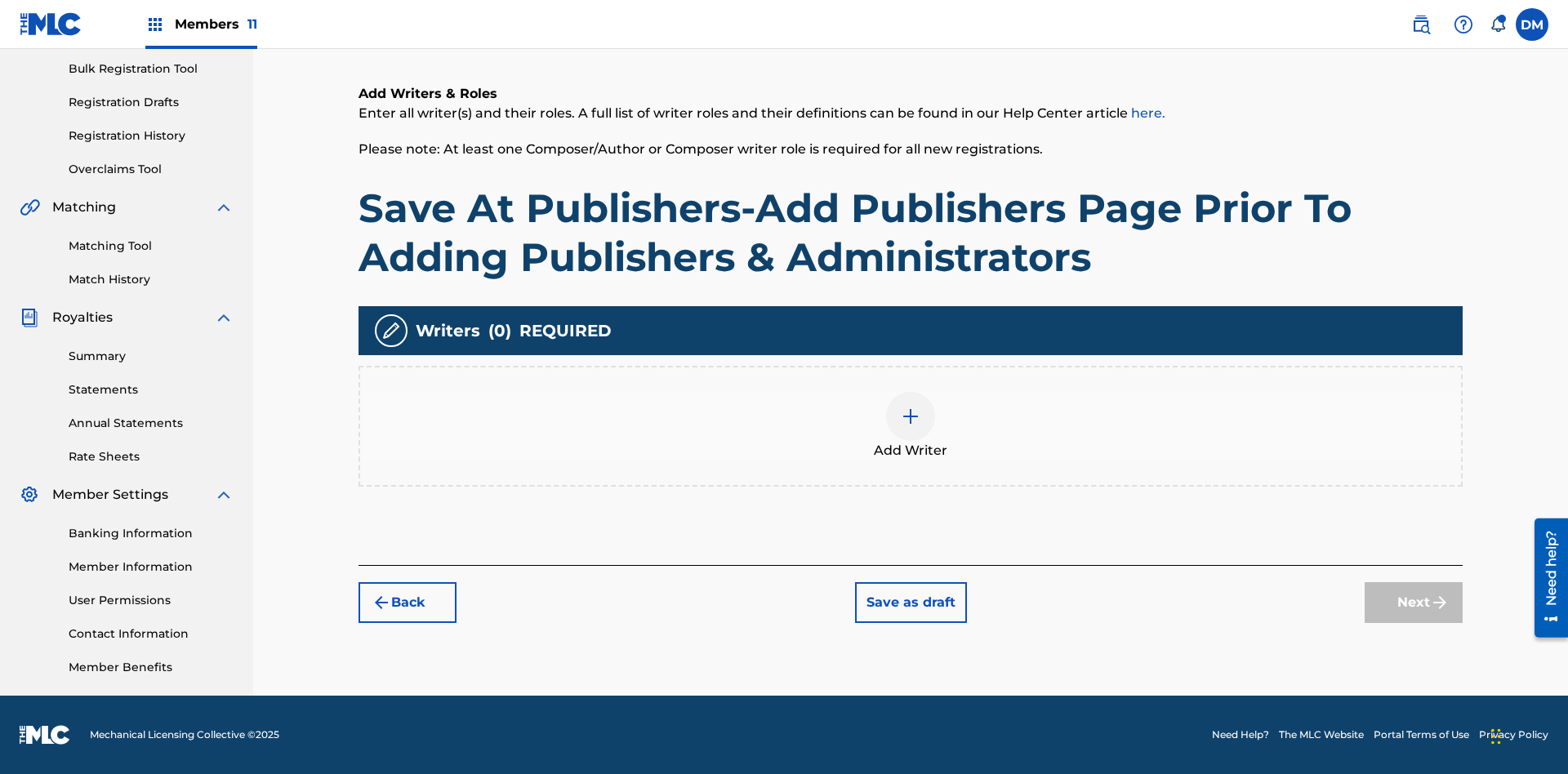
click at [911, 426] on img at bounding box center [910, 416] width 20 height 20
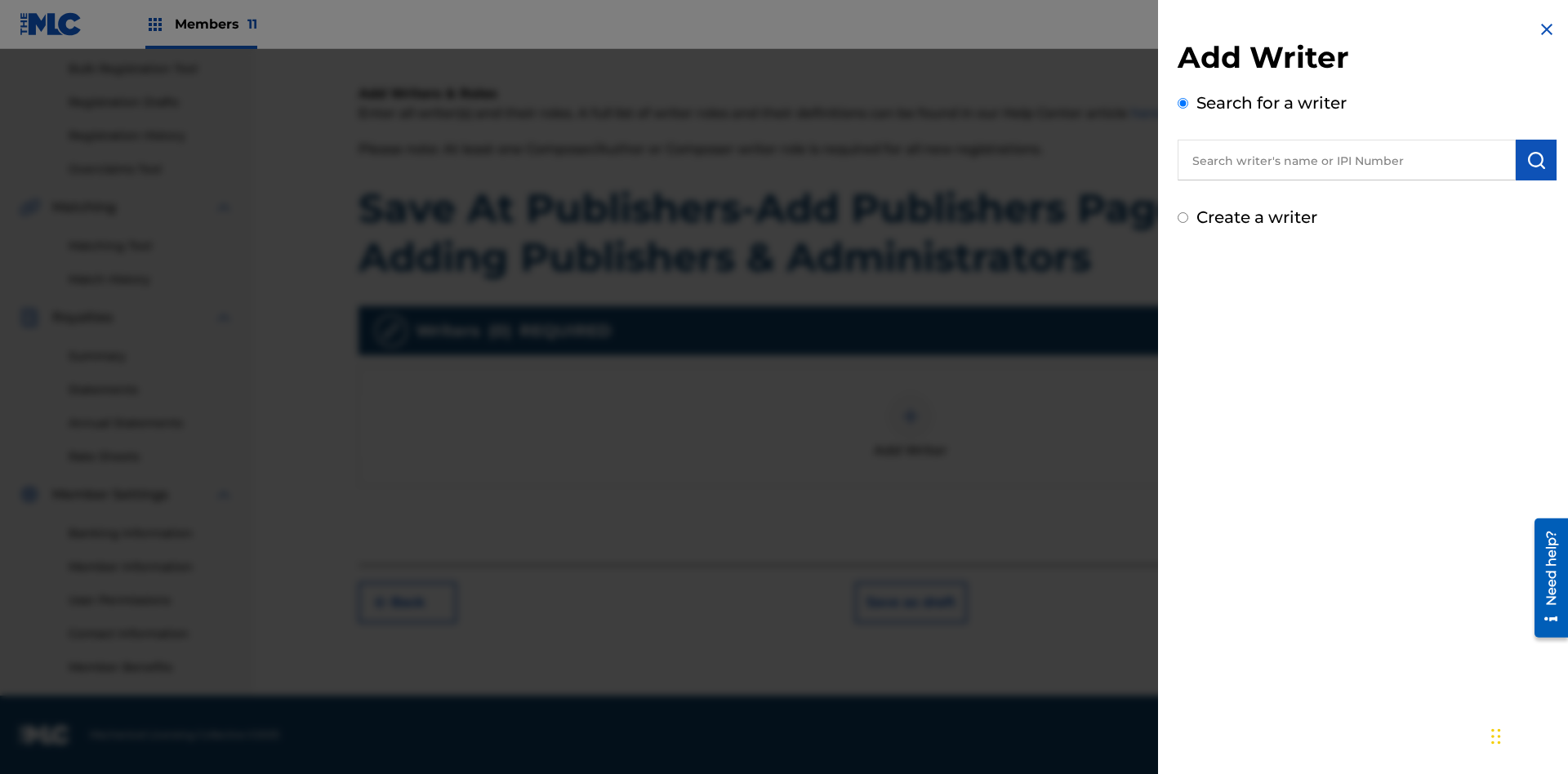
click at [1347, 160] on input "text" at bounding box center [1347, 160] width 338 height 41
type input "[PERSON_NAME]"
click at [1536, 160] on img "submit" at bounding box center [1535, 160] width 20 height 20
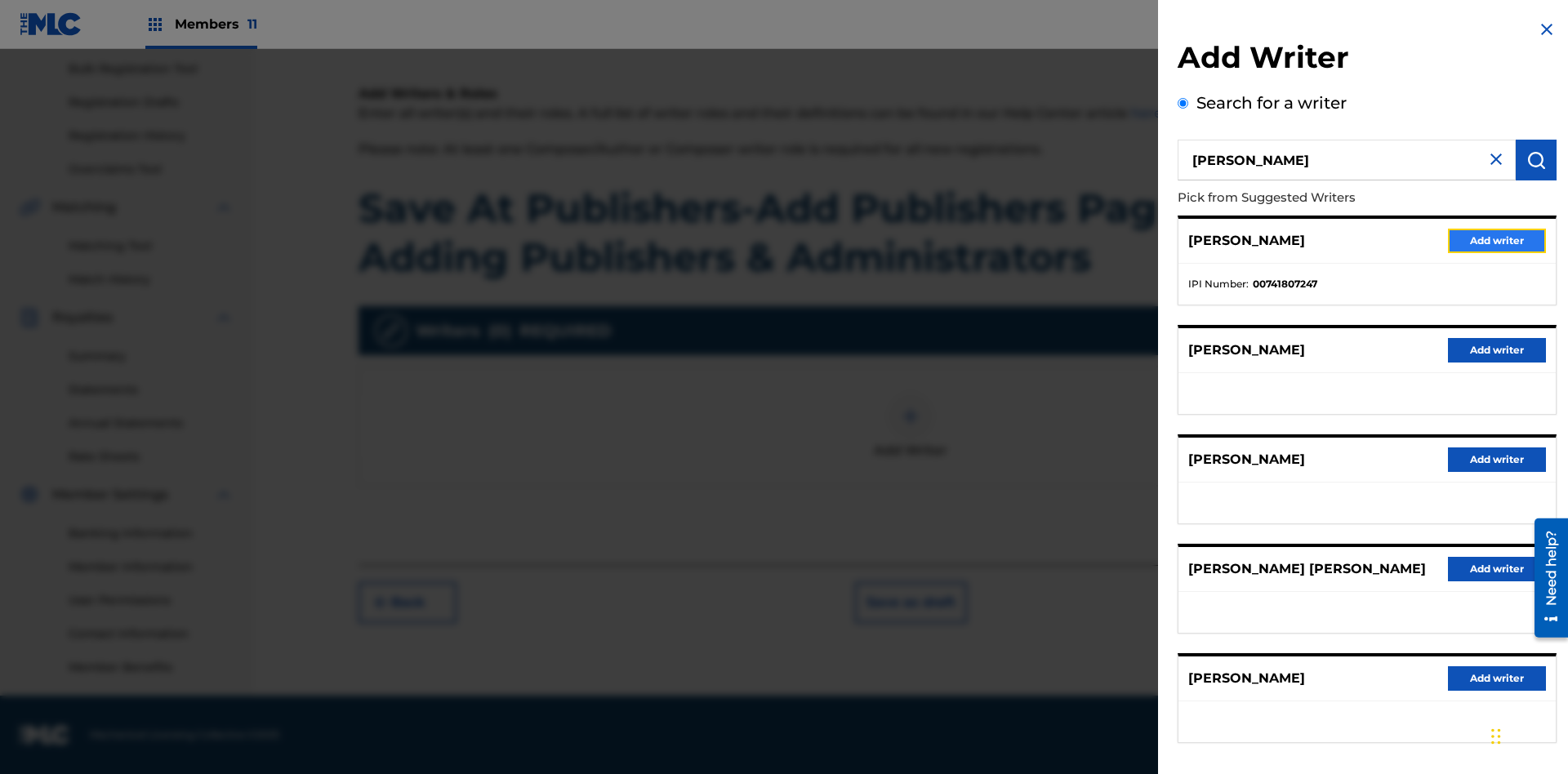
click at [1497, 240] on button "Add writer" at bounding box center [1496, 241] width 98 height 24
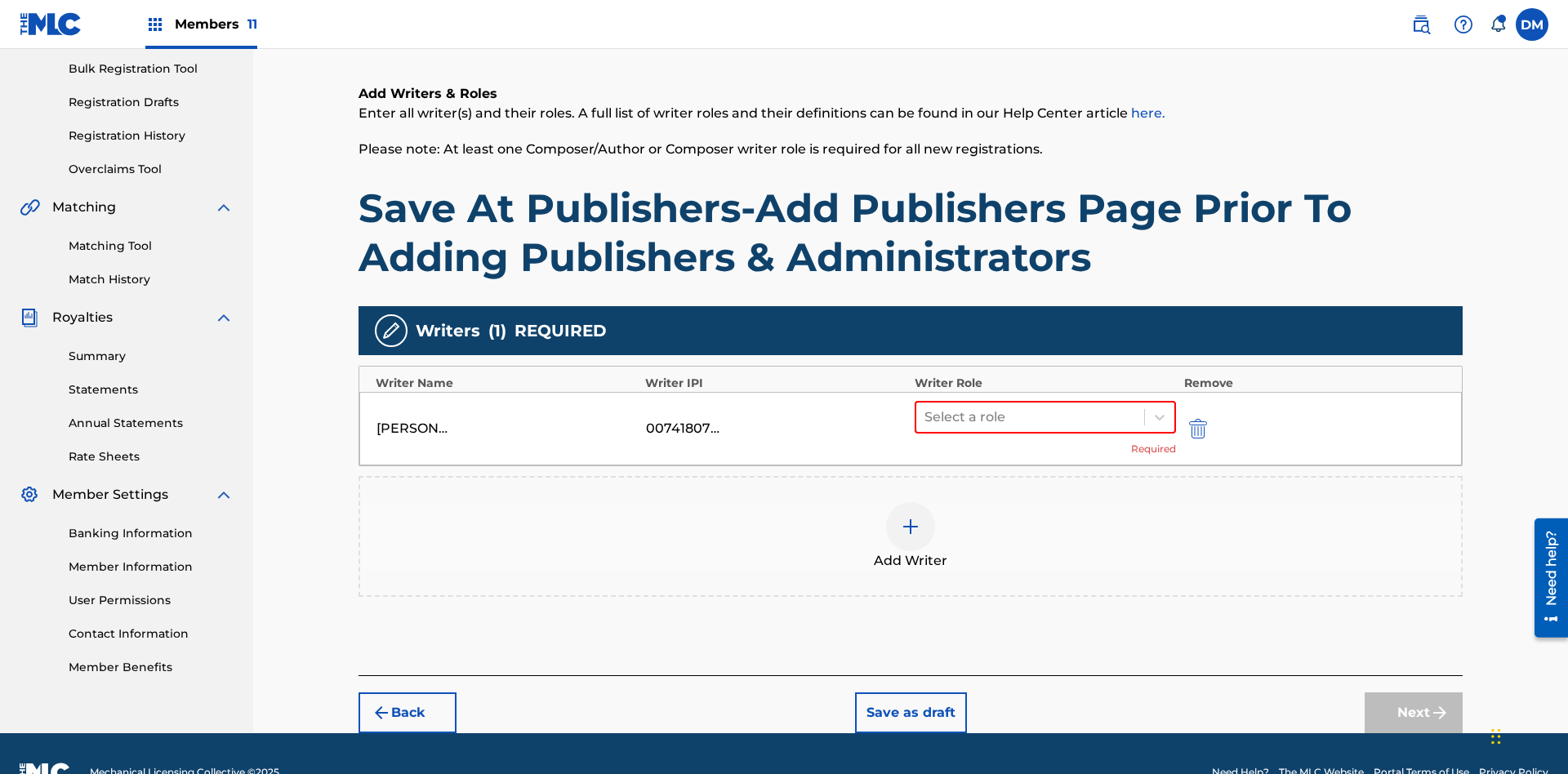
scroll to position [276, 0]
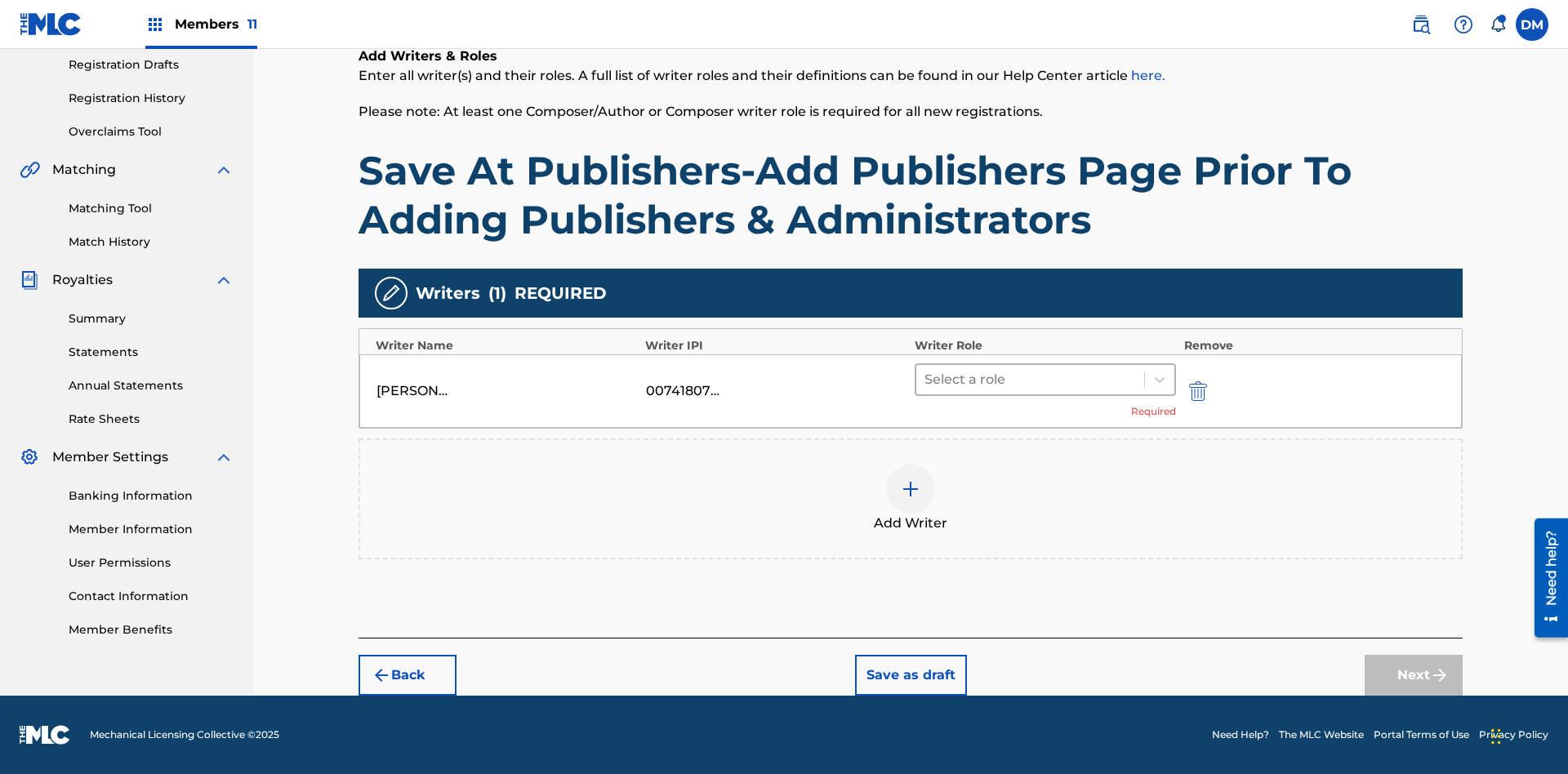
click at [926, 379] on input "text" at bounding box center [927, 379] width 4 height 20
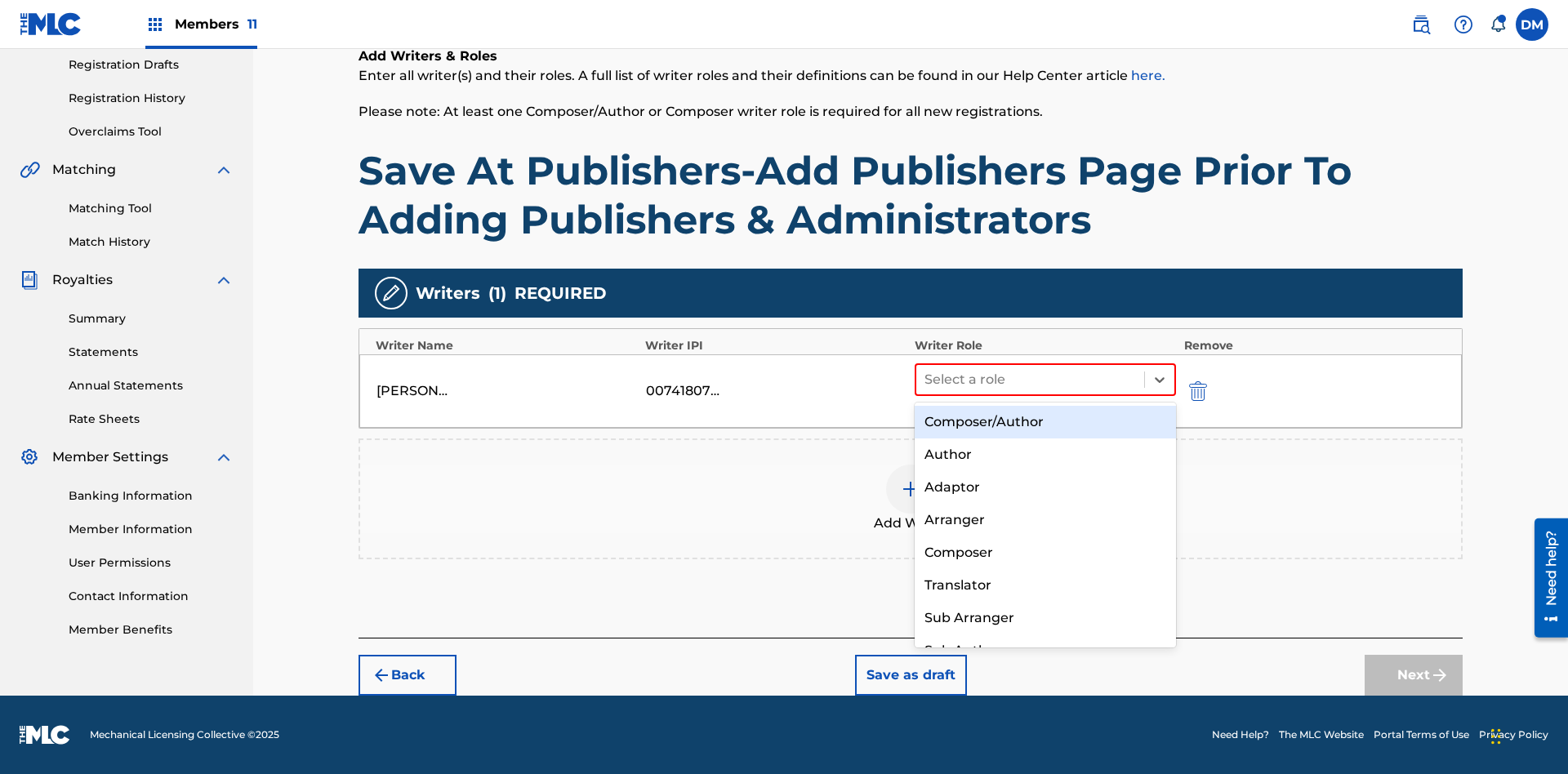
click at [1045, 552] on div "Composer" at bounding box center [1045, 552] width 261 height 33
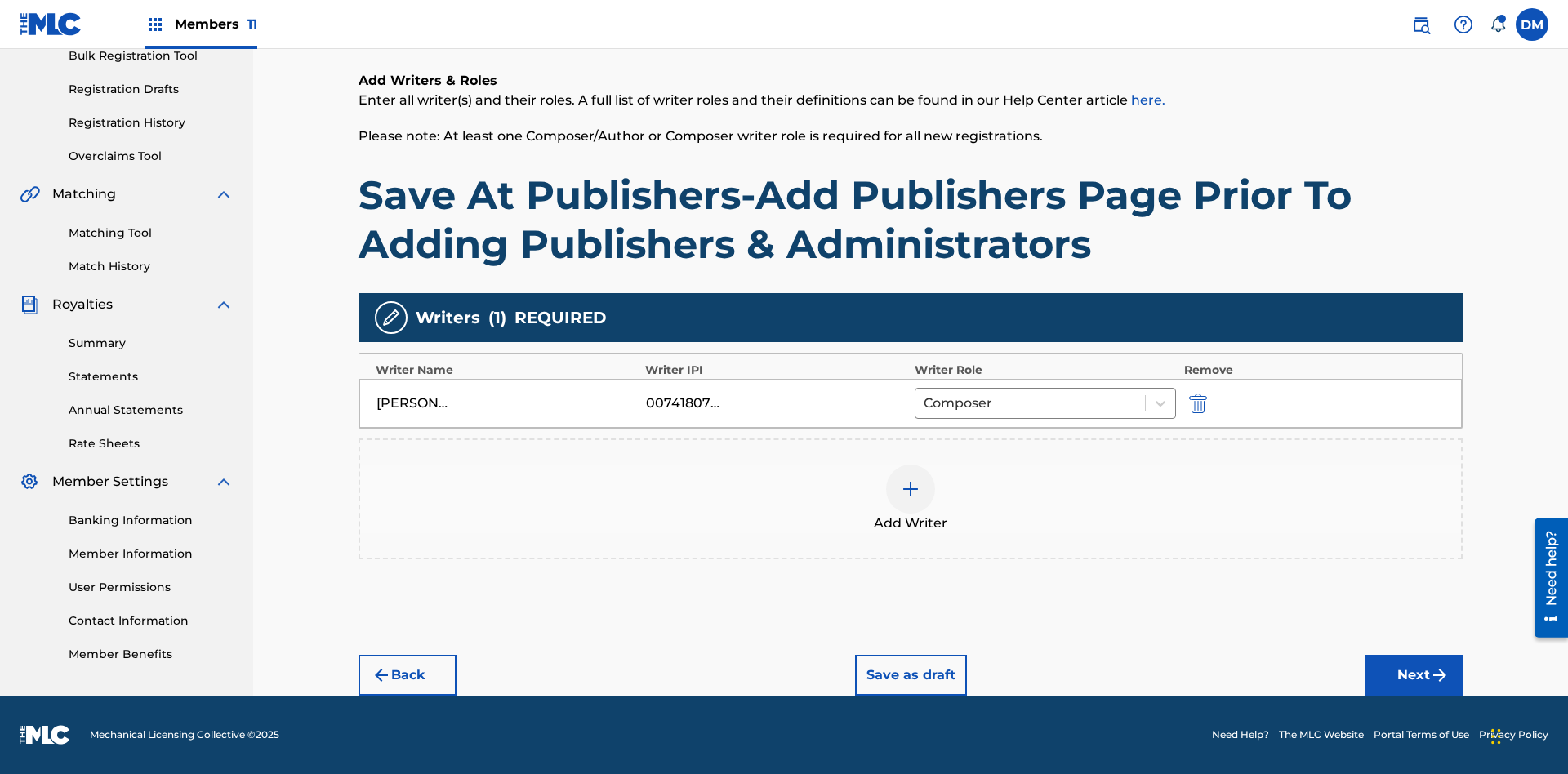
scroll to position [252, 0]
click at [1414, 676] on button "Next" at bounding box center [1413, 676] width 98 height 41
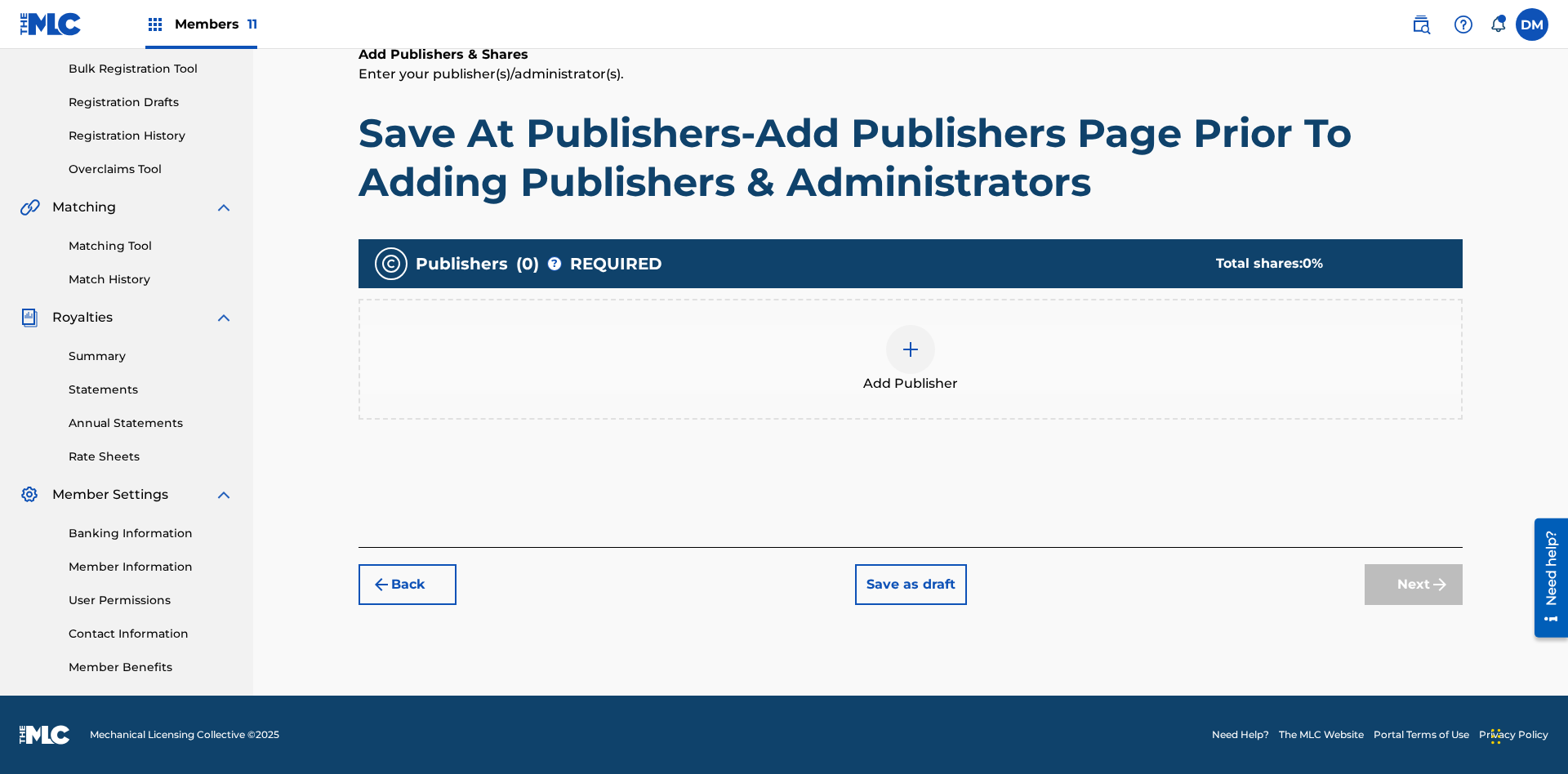
scroll to position [239, 0]
click at [910, 584] on button "Save as draft" at bounding box center [911, 584] width 112 height 41
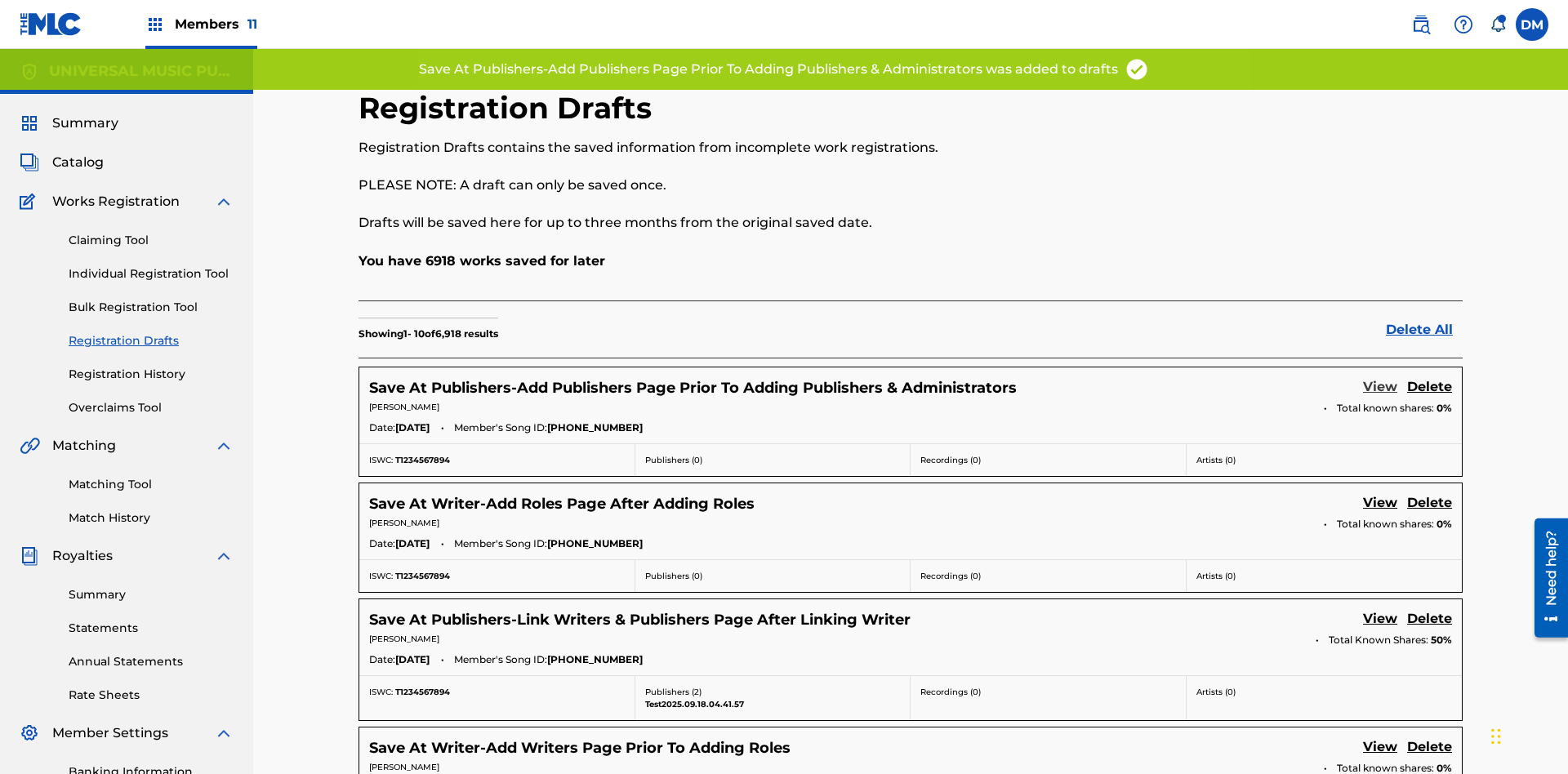
click at [1380, 377] on link "View" at bounding box center [1379, 388] width 34 height 22
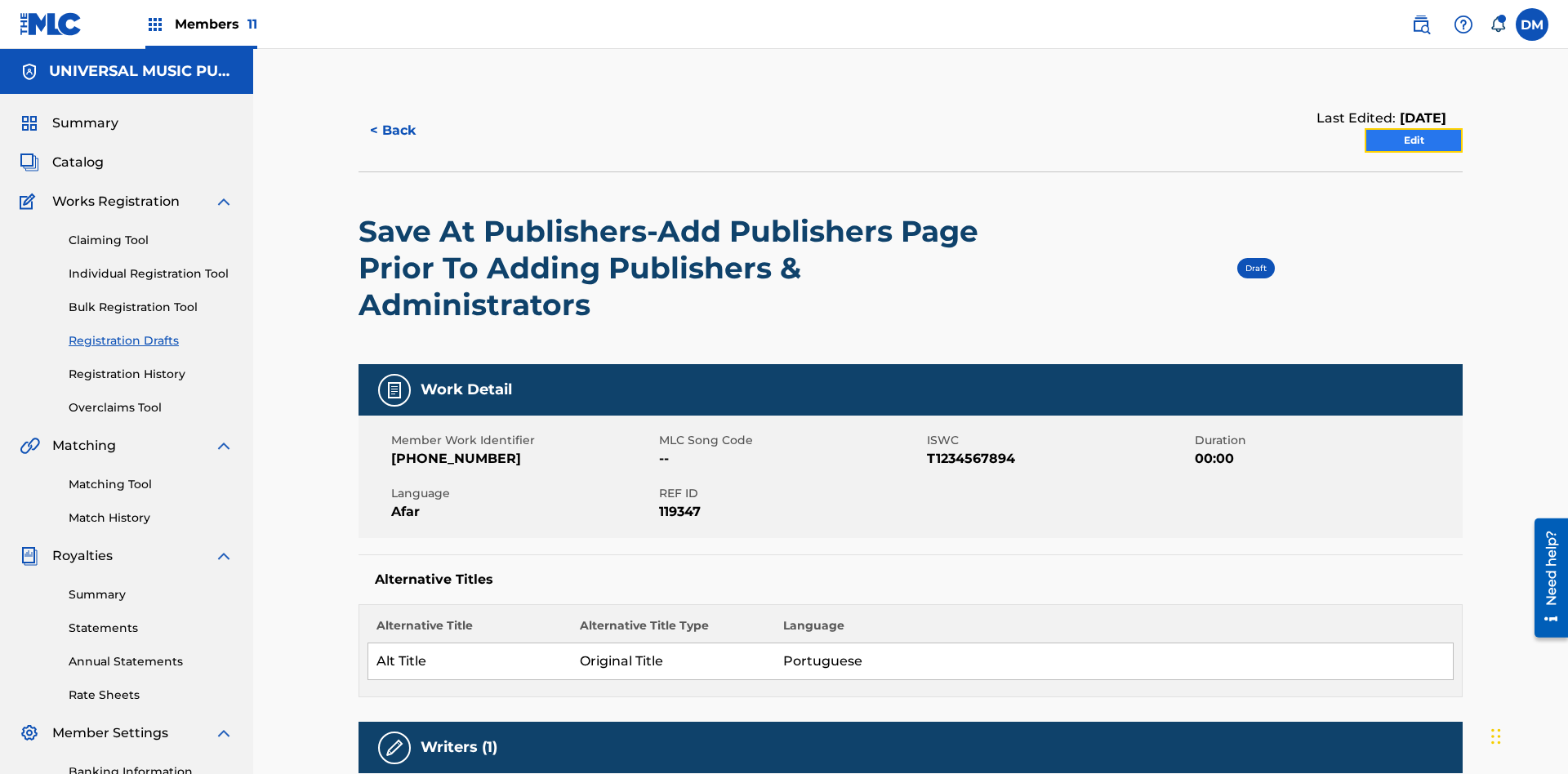
click at [1414, 128] on link "Edit" at bounding box center [1413, 140] width 98 height 24
